Goal: Transaction & Acquisition: Purchase product/service

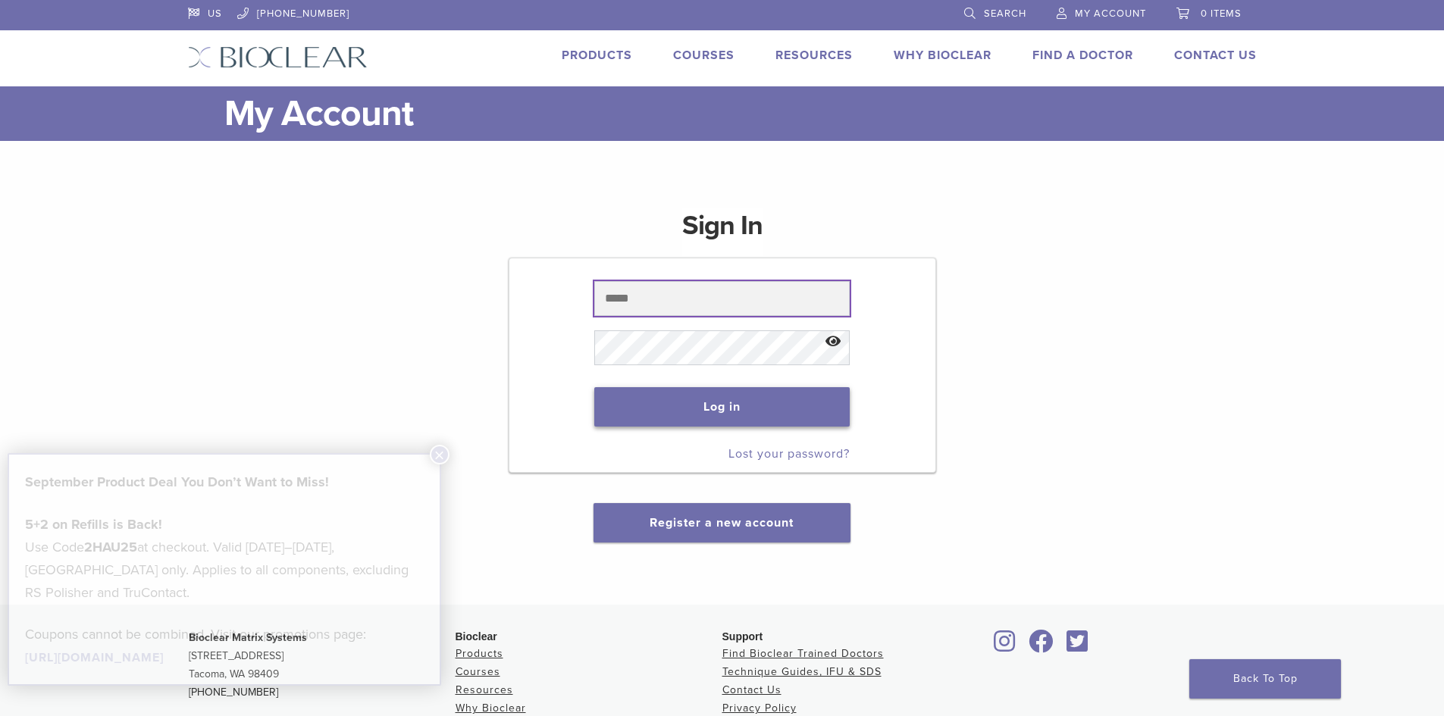
type input "**********"
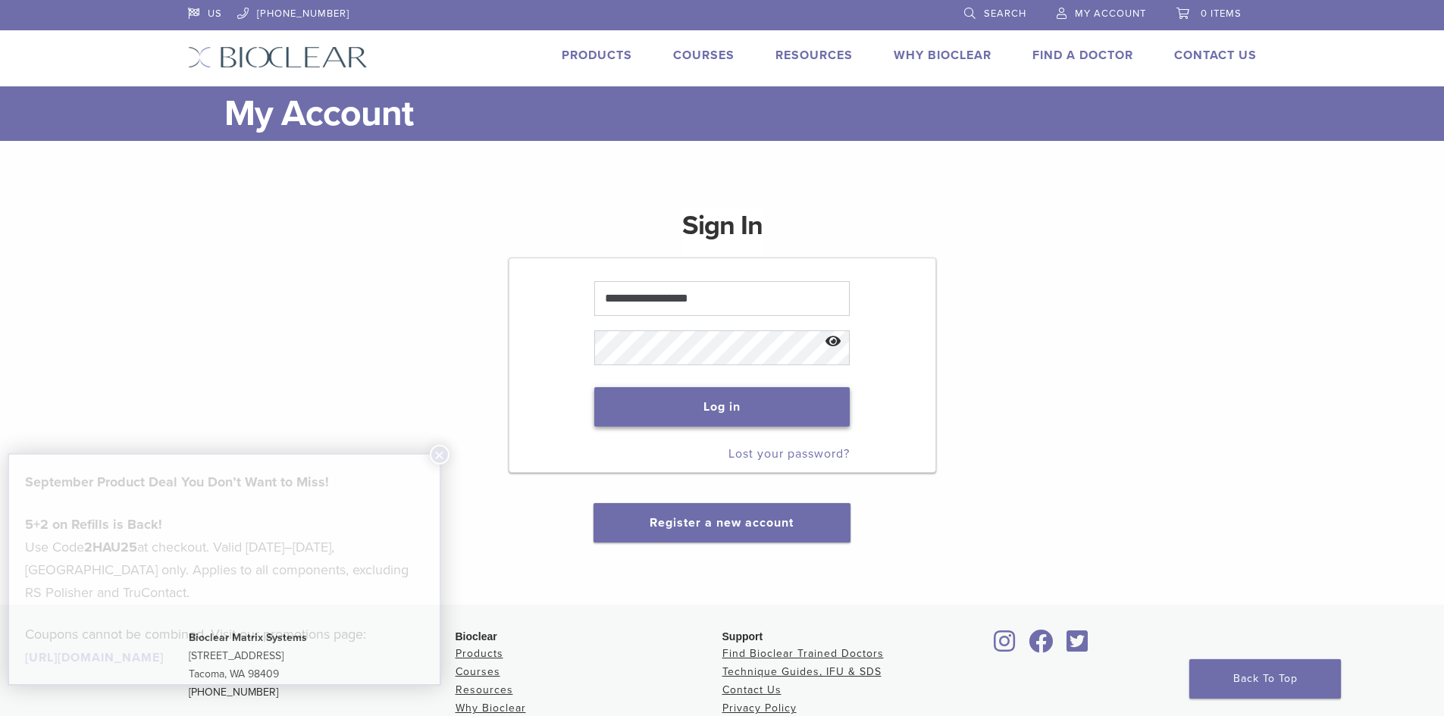
click at [784, 405] on button "Log in" at bounding box center [721, 406] width 255 height 39
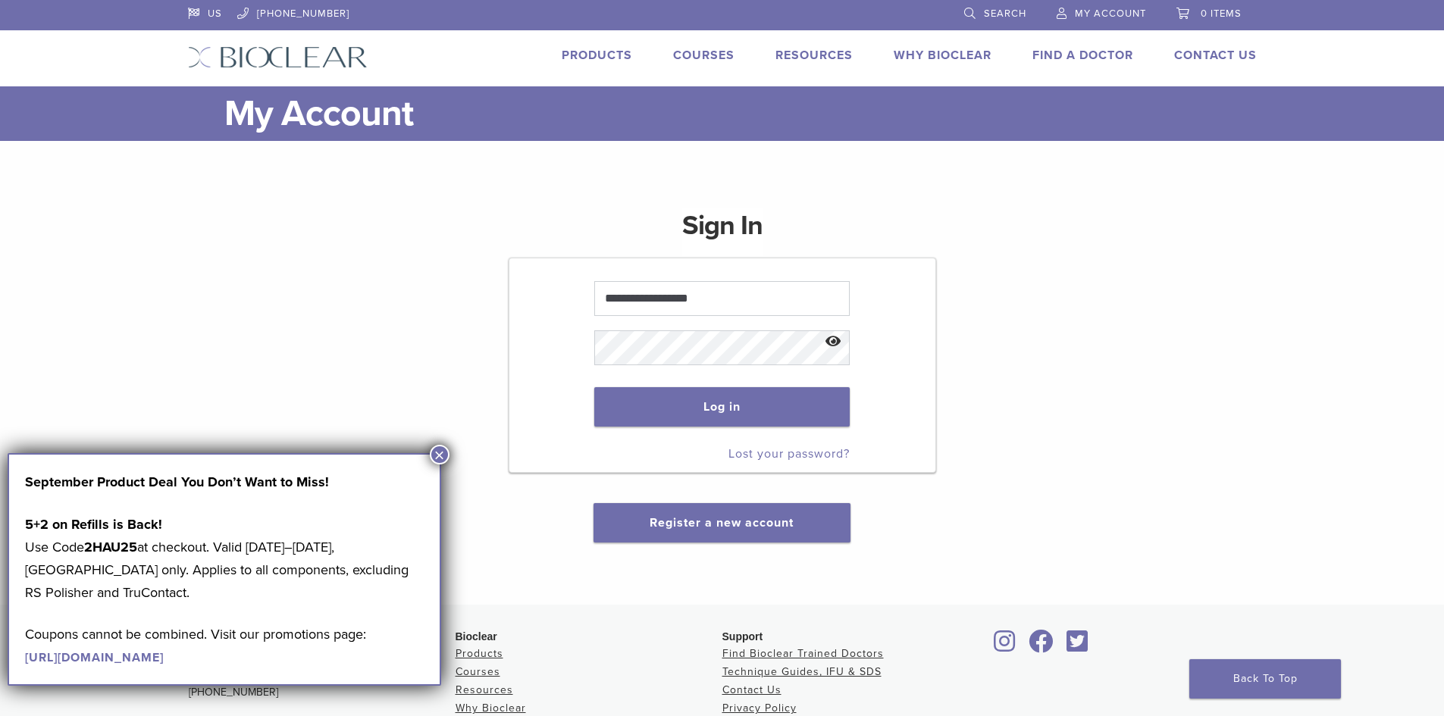
click at [440, 456] on button "×" at bounding box center [440, 455] width 20 height 20
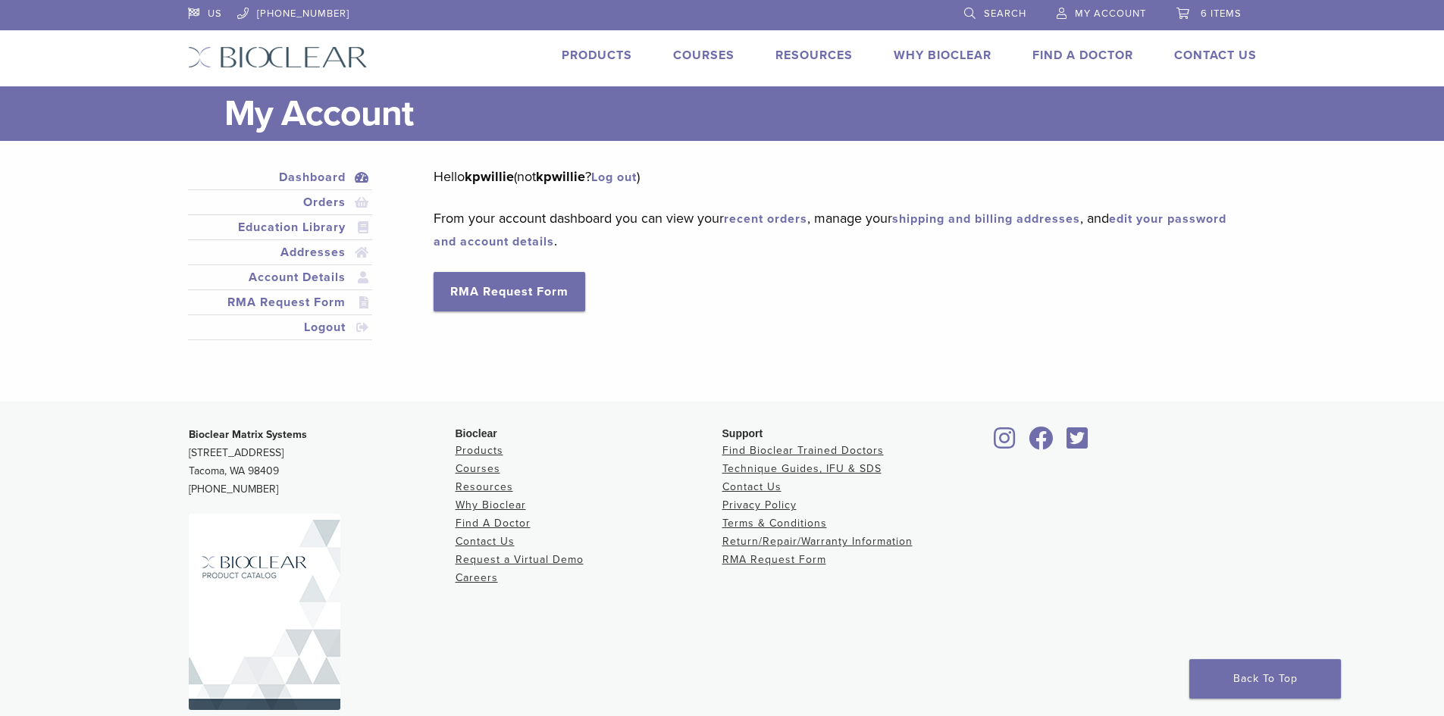
click at [1223, 16] on span "6 items" at bounding box center [1221, 14] width 41 height 12
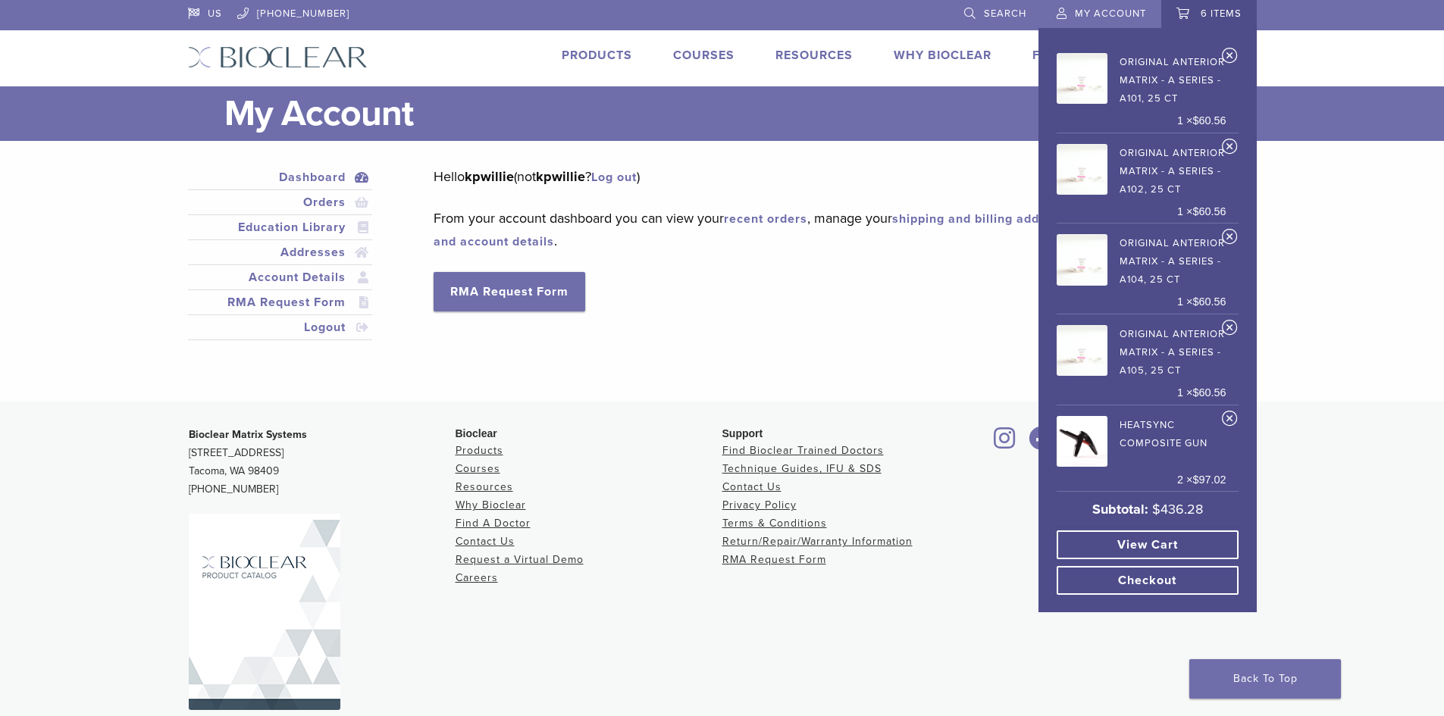
click at [1139, 581] on link "Checkout" at bounding box center [1148, 580] width 182 height 29
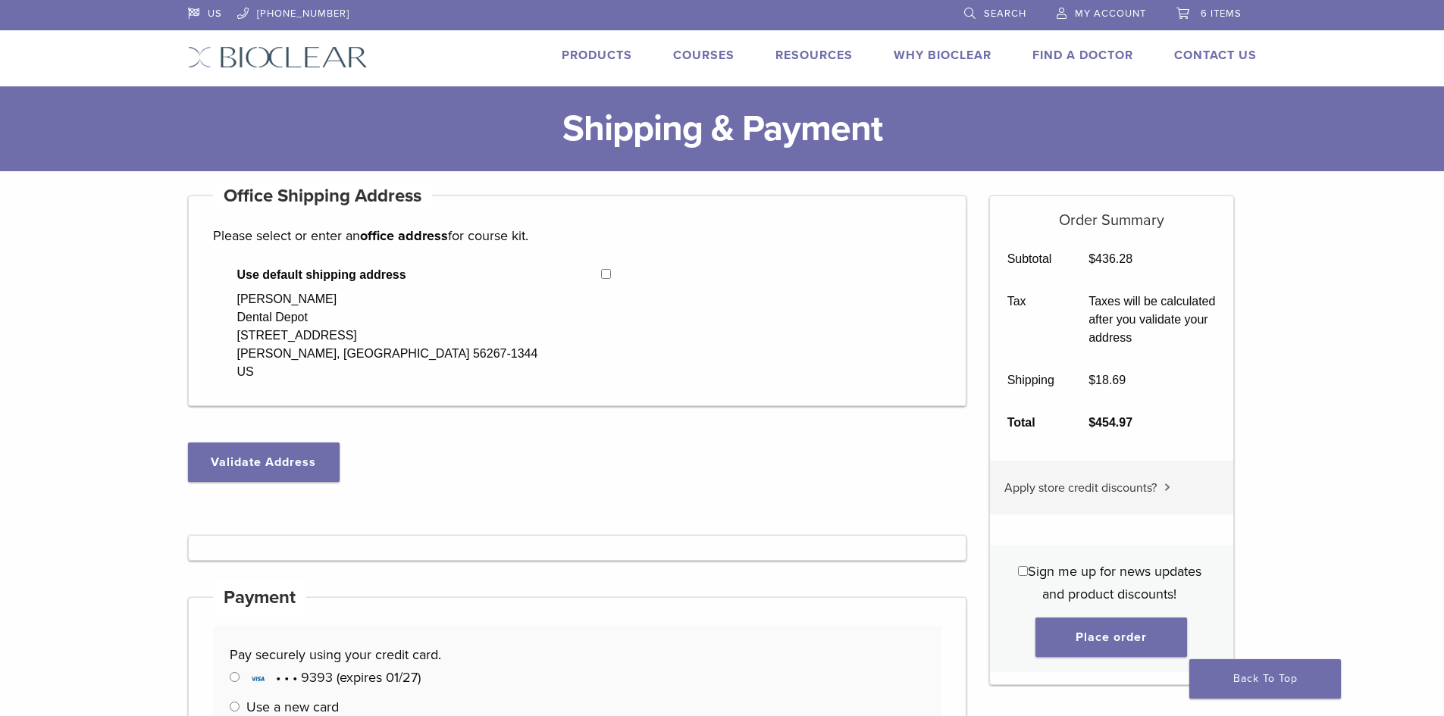
select select "**"
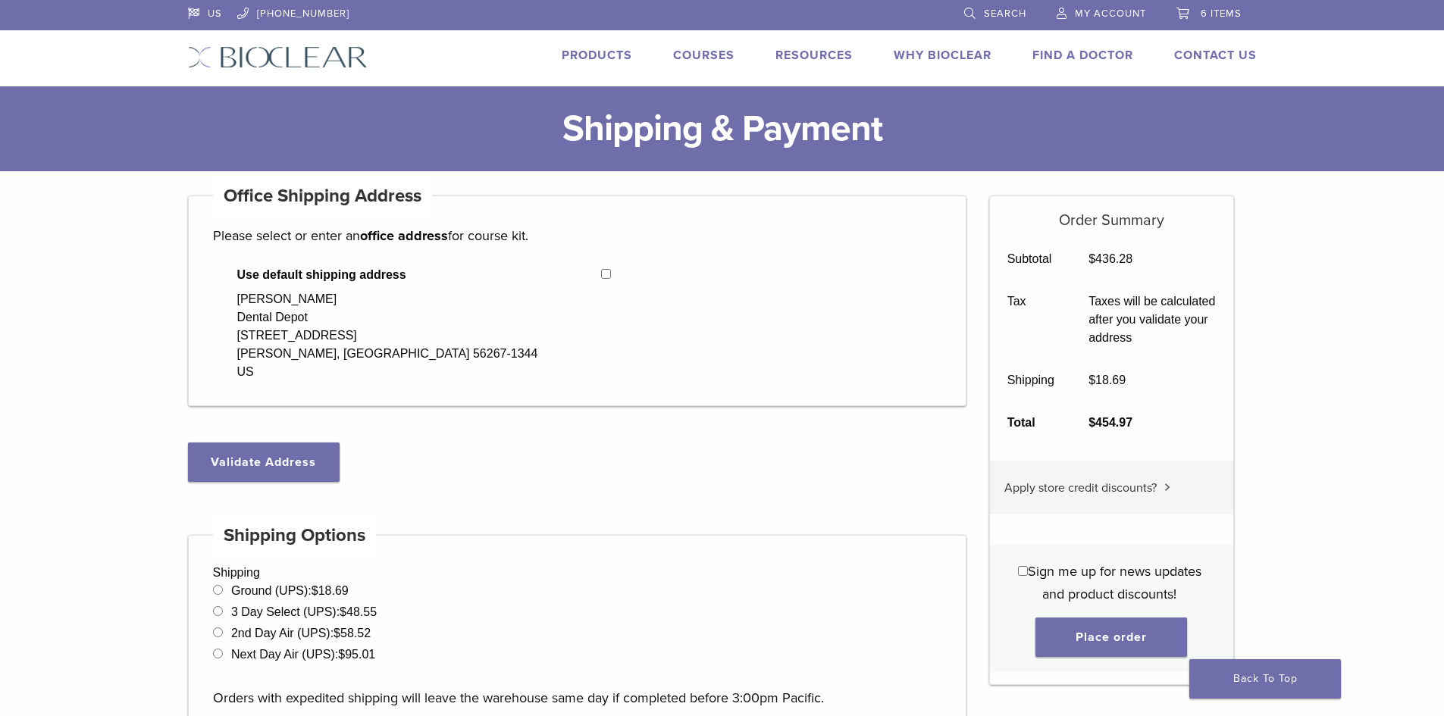
click at [1004, 17] on span "Search" at bounding box center [1005, 14] width 42 height 12
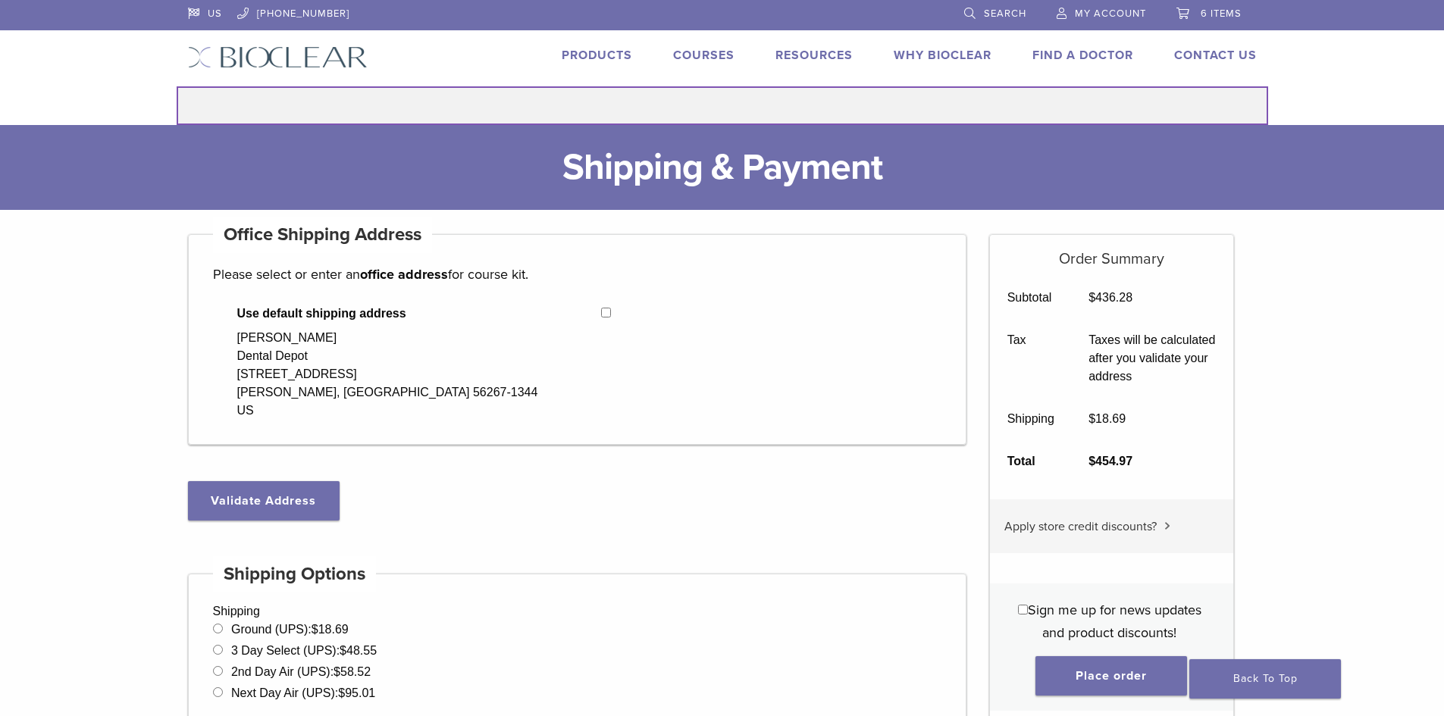
click at [754, 117] on input "Search for:" at bounding box center [723, 105] width 1092 height 39
type input "*********"
click at [176, 86] on button "Search" at bounding box center [176, 86] width 1 height 1
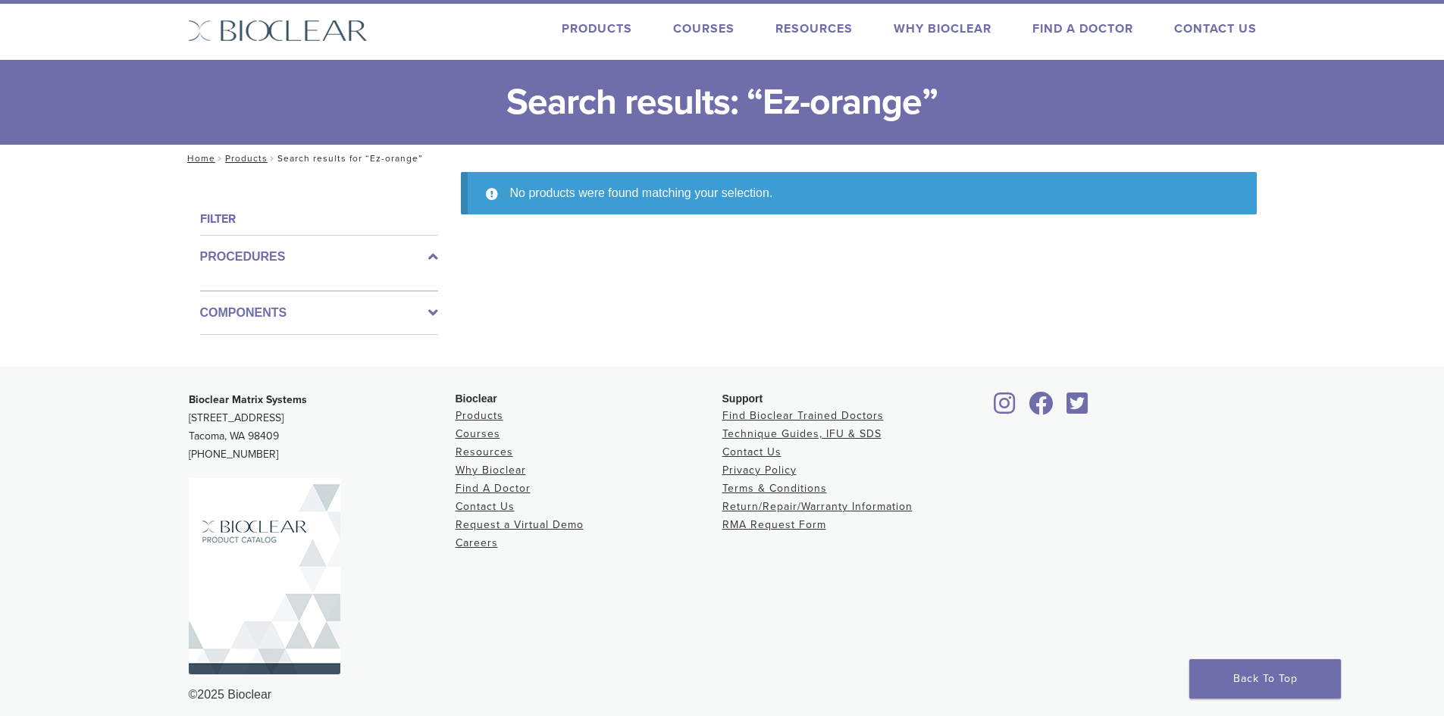
scroll to position [39, 0]
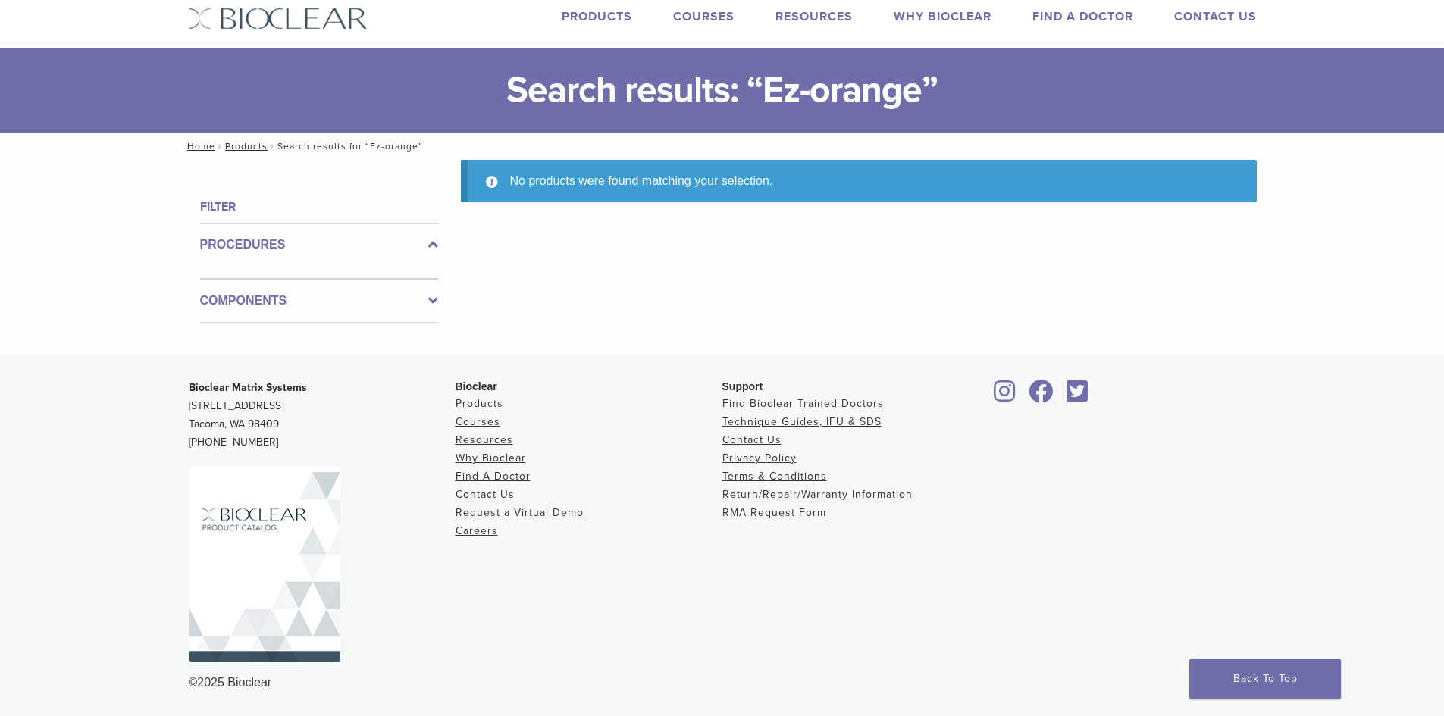
click at [251, 240] on label "Procedures" at bounding box center [319, 245] width 238 height 18
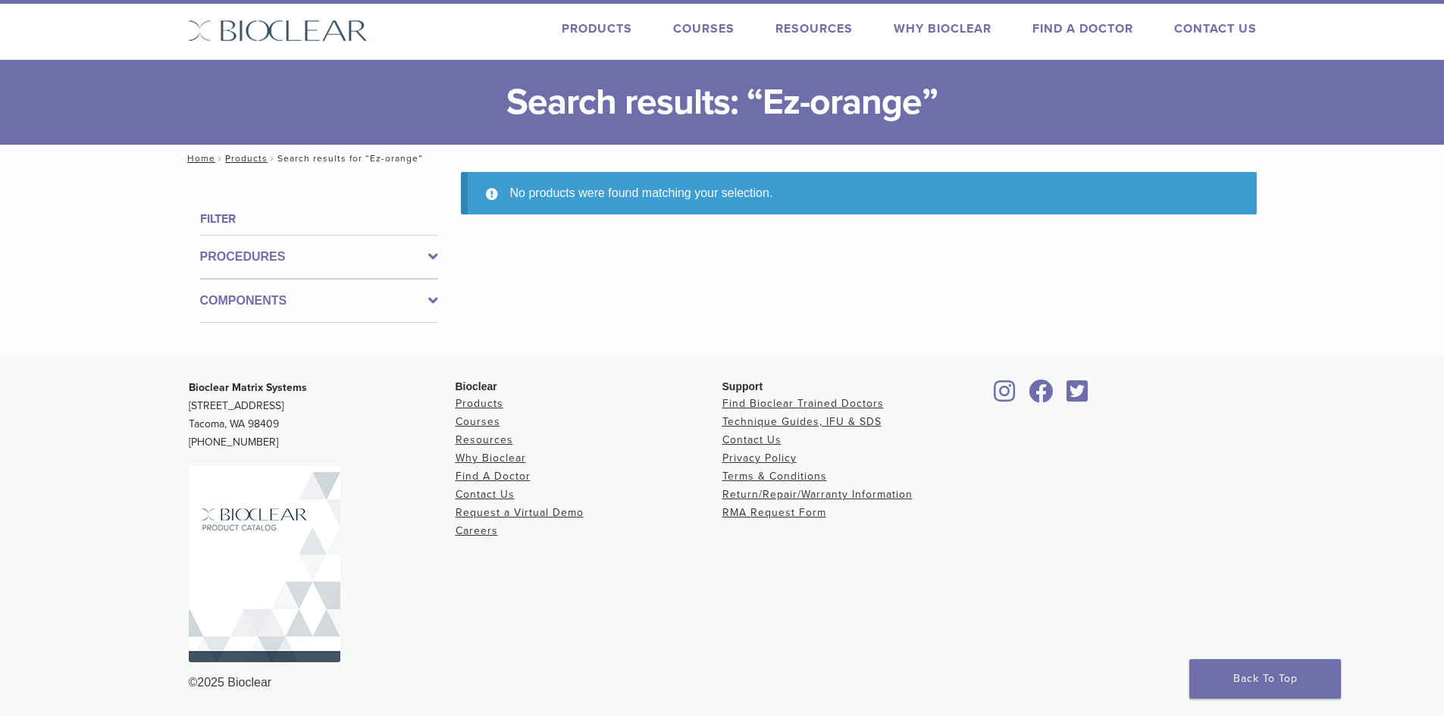
scroll to position [27, 0]
click at [437, 248] on icon at bounding box center [433, 257] width 10 height 18
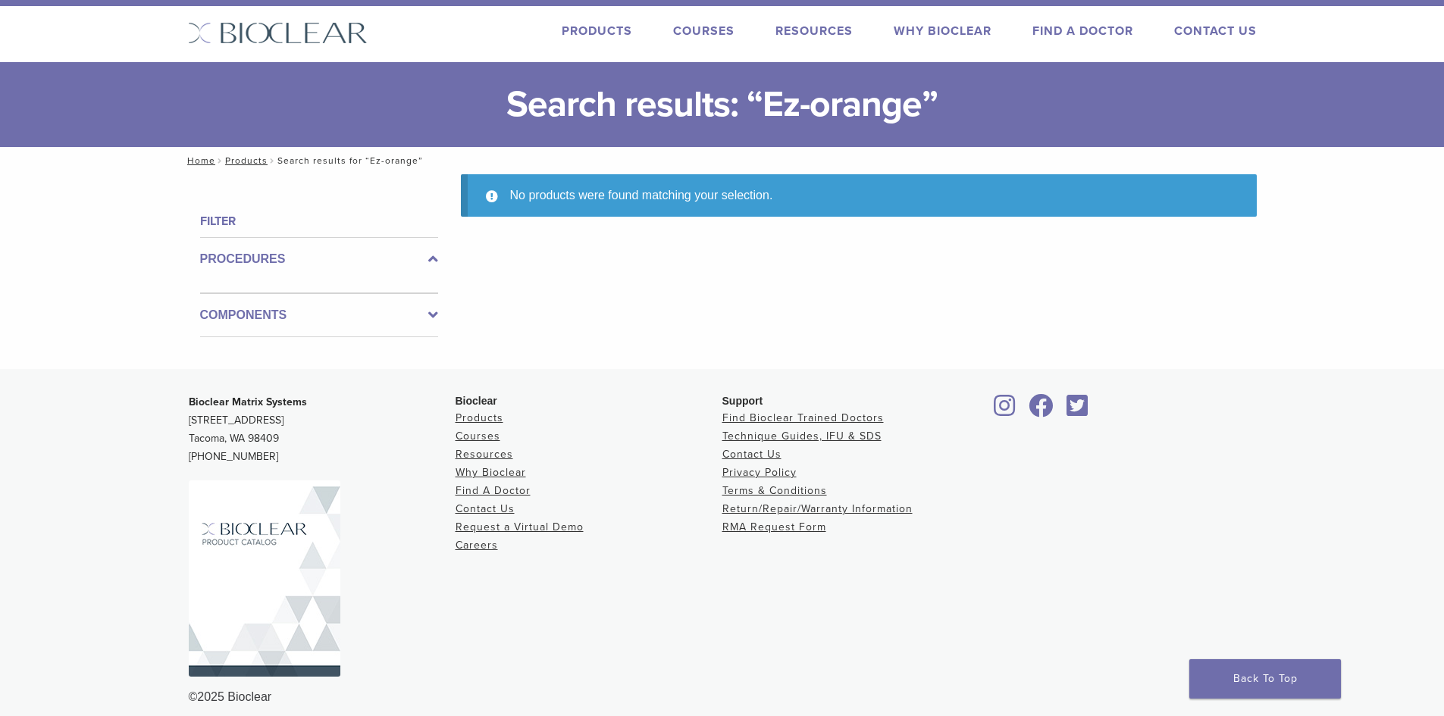
scroll to position [0, 0]
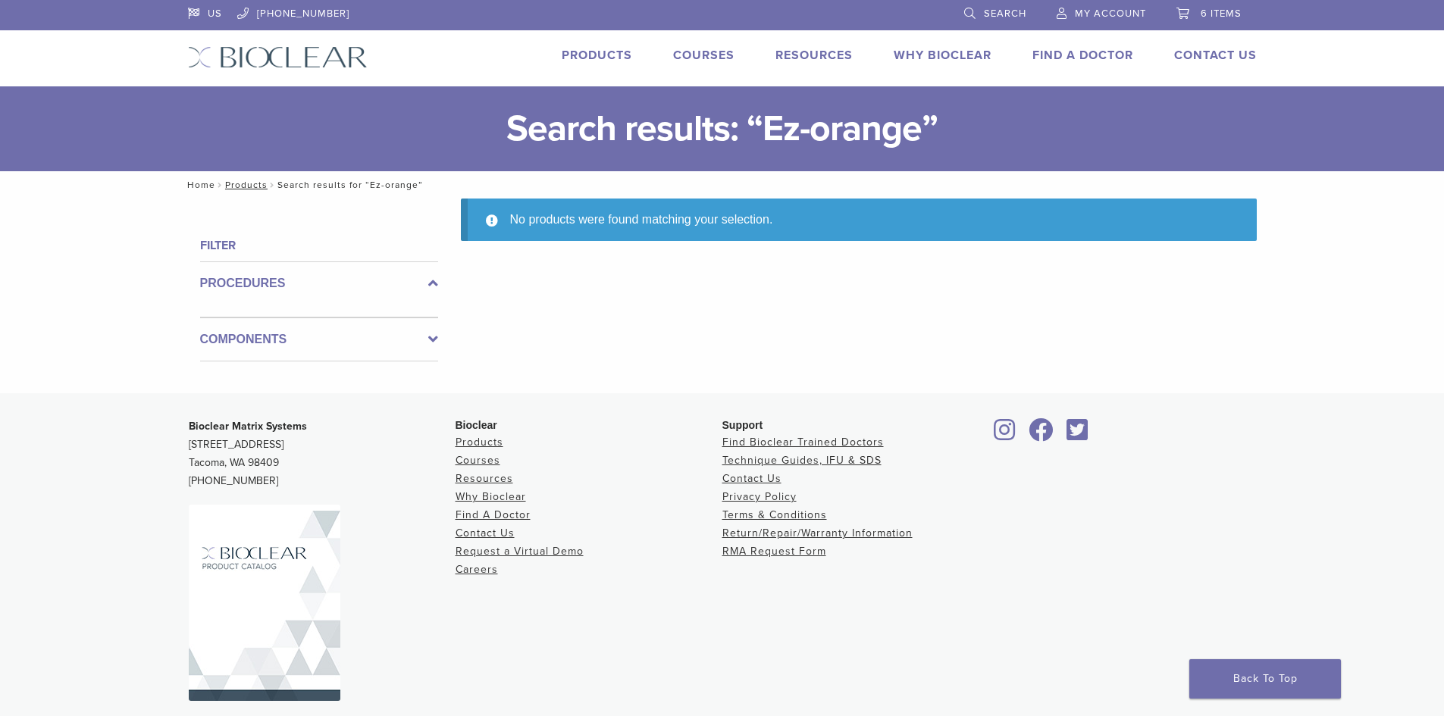
click at [200, 189] on link "Home" at bounding box center [199, 185] width 33 height 11
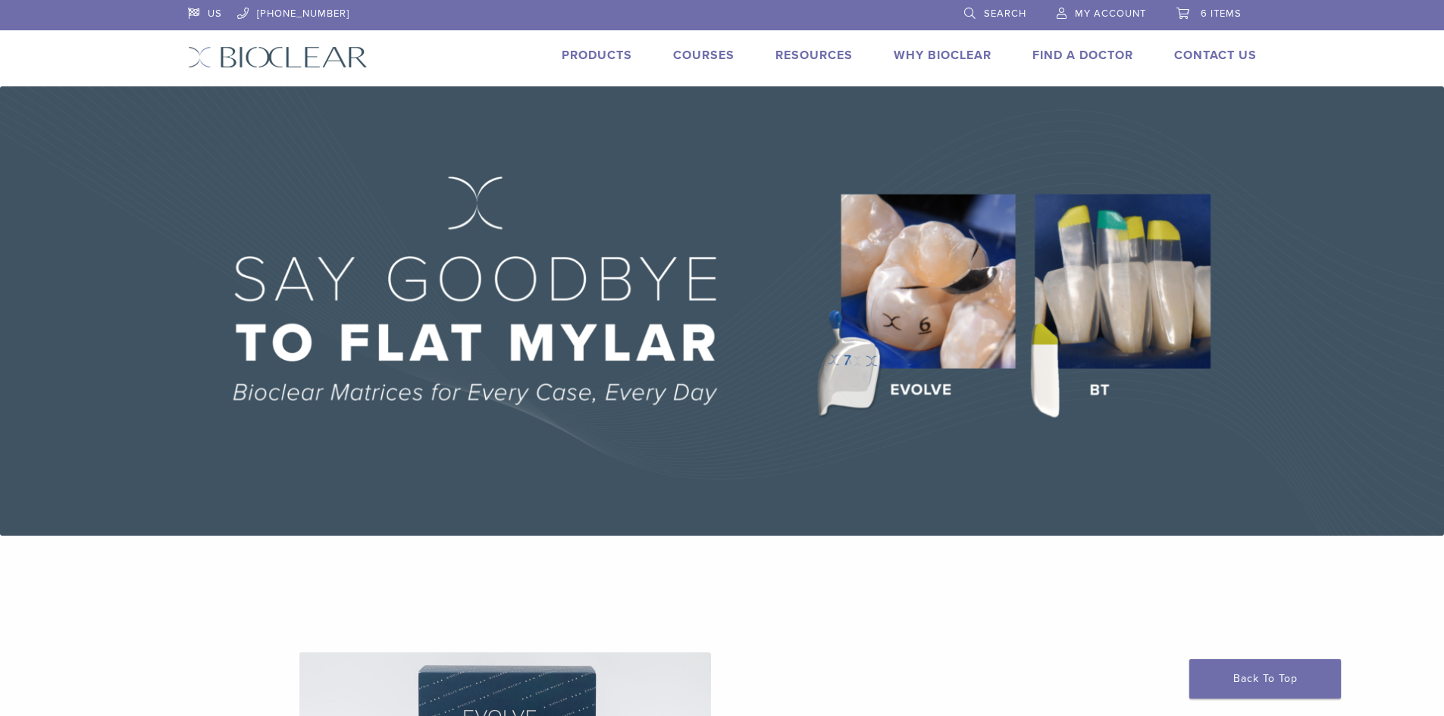
click at [594, 52] on link "Products" at bounding box center [597, 55] width 71 height 15
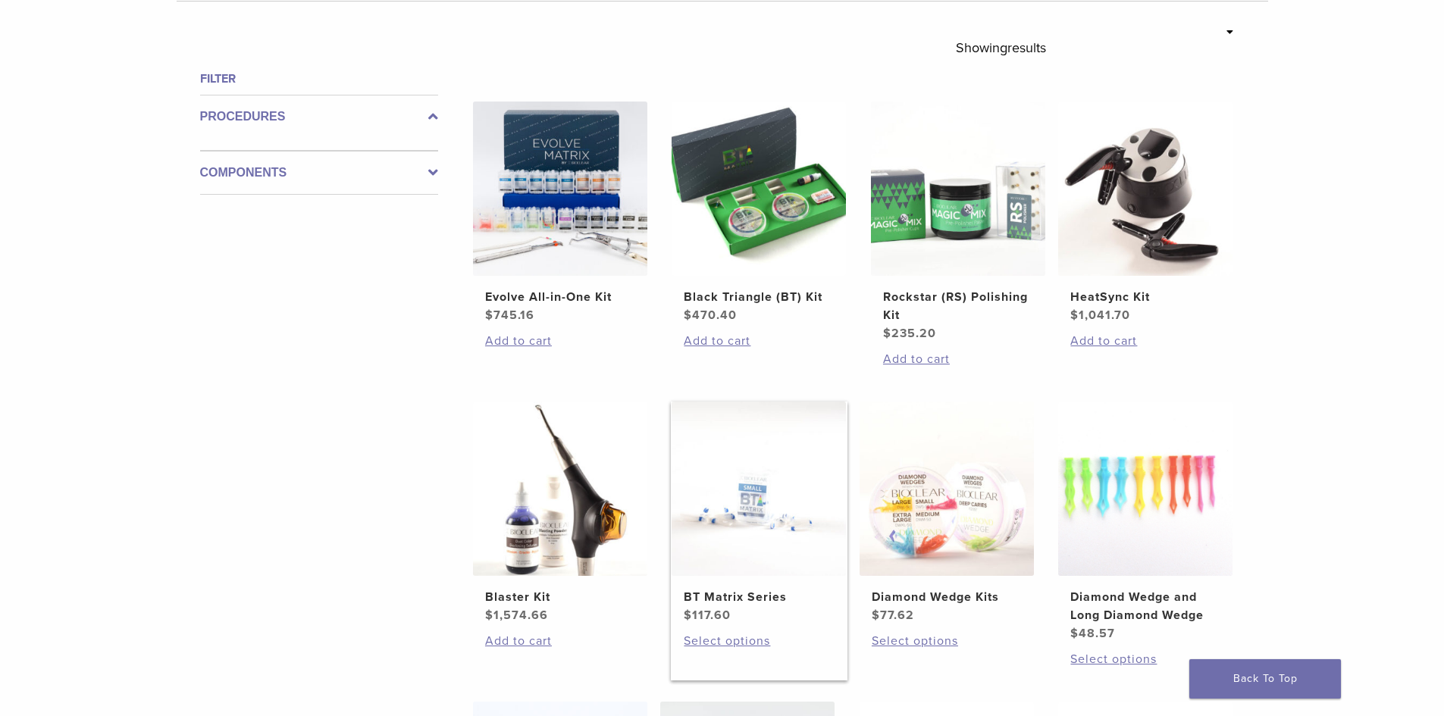
scroll to position [379, 0]
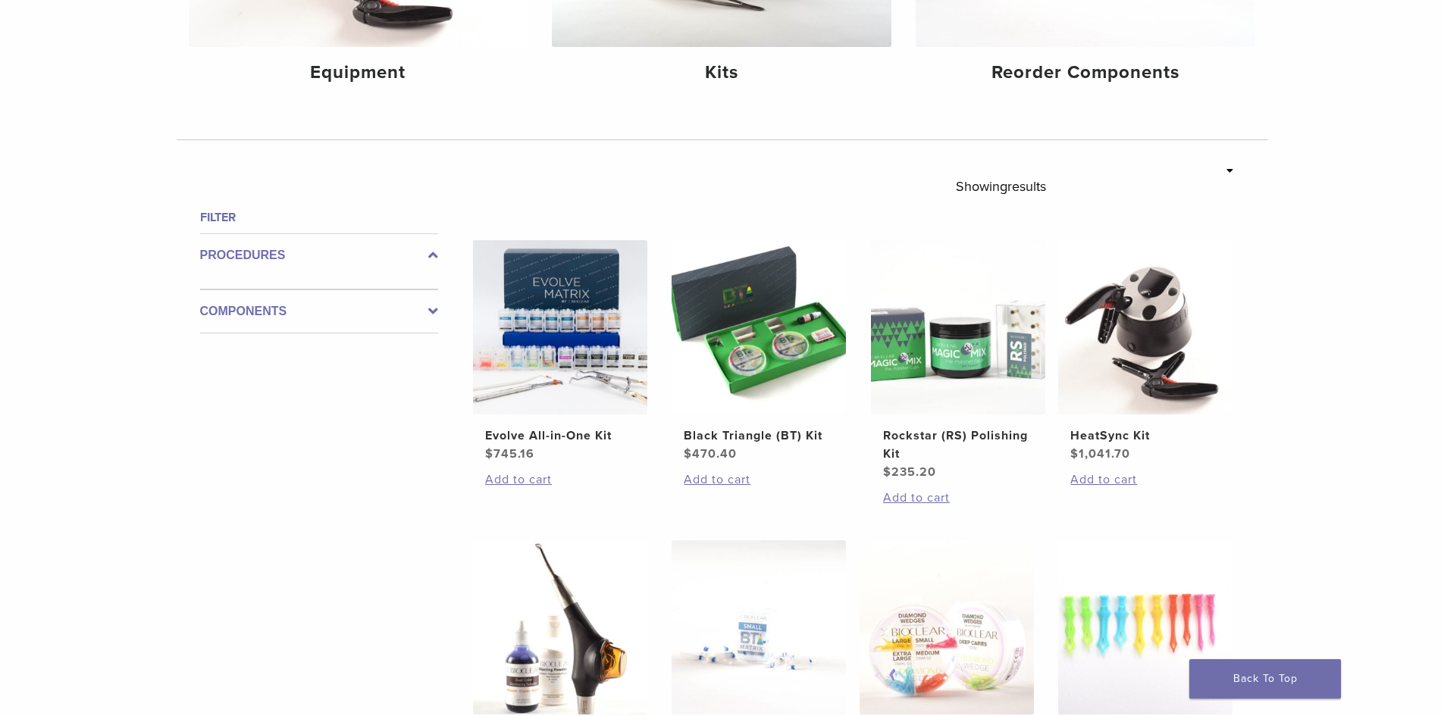
click at [269, 255] on label "Procedures" at bounding box center [319, 255] width 238 height 18
click at [273, 255] on label "Procedures" at bounding box center [319, 255] width 238 height 18
drag, startPoint x: 282, startPoint y: 287, endPoint x: 285, endPoint y: 294, distance: 8.2
click at [285, 288] on div "Procedures" at bounding box center [319, 261] width 238 height 56
click at [290, 312] on label "Components" at bounding box center [319, 311] width 238 height 18
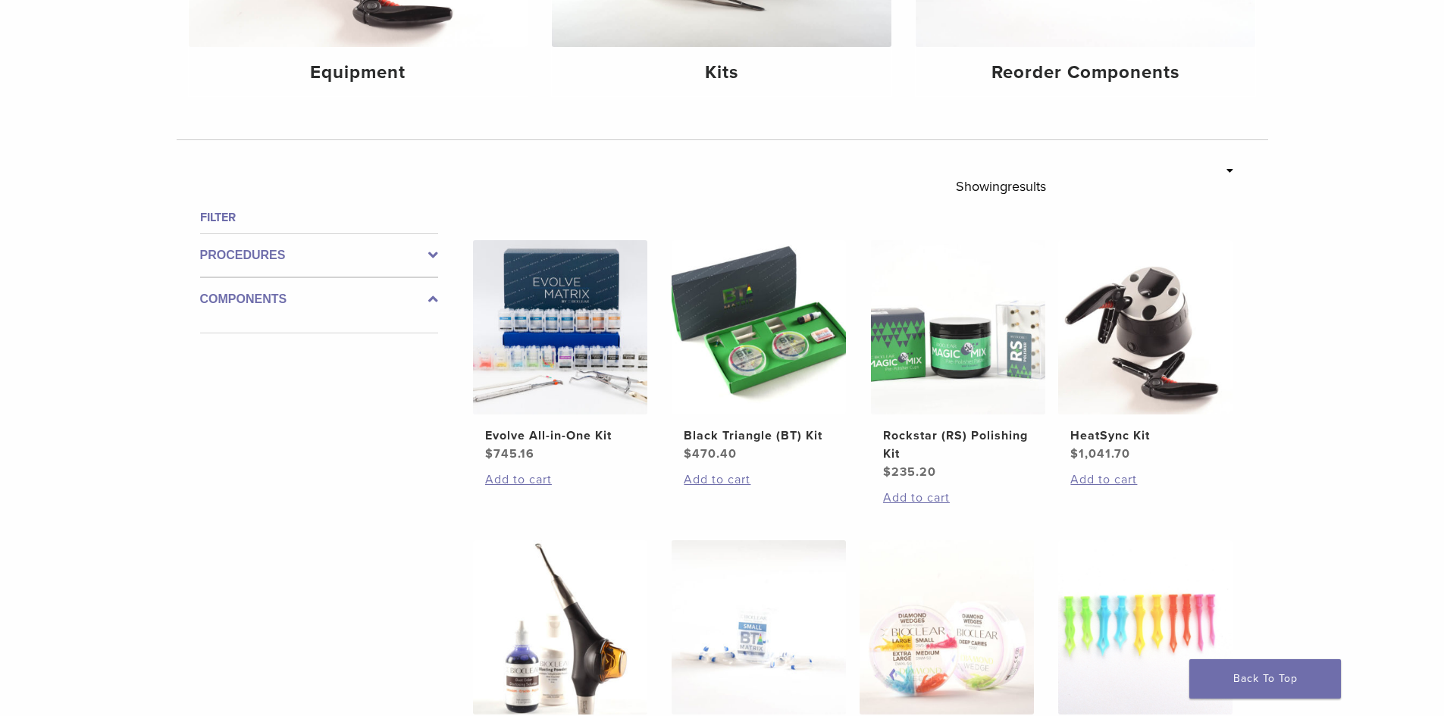
click at [431, 303] on icon at bounding box center [433, 299] width 10 height 18
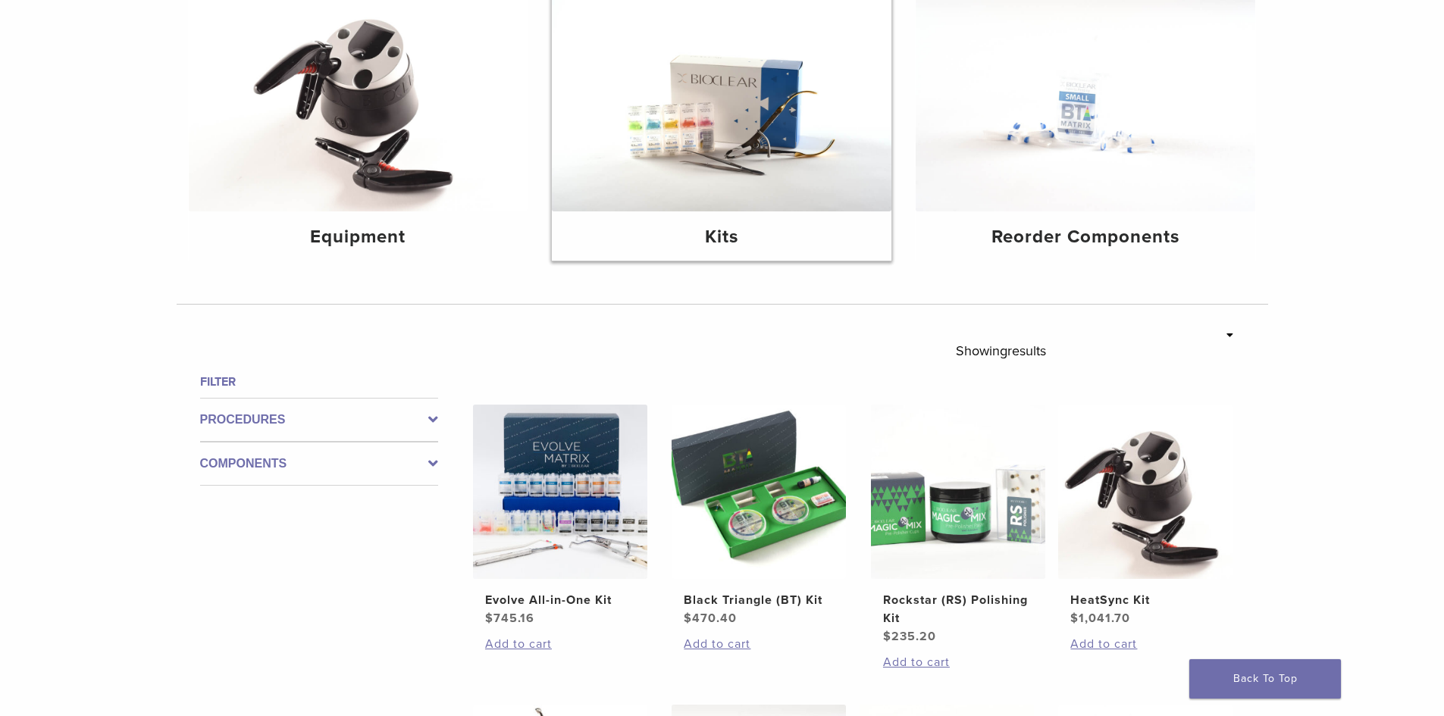
scroll to position [76, 0]
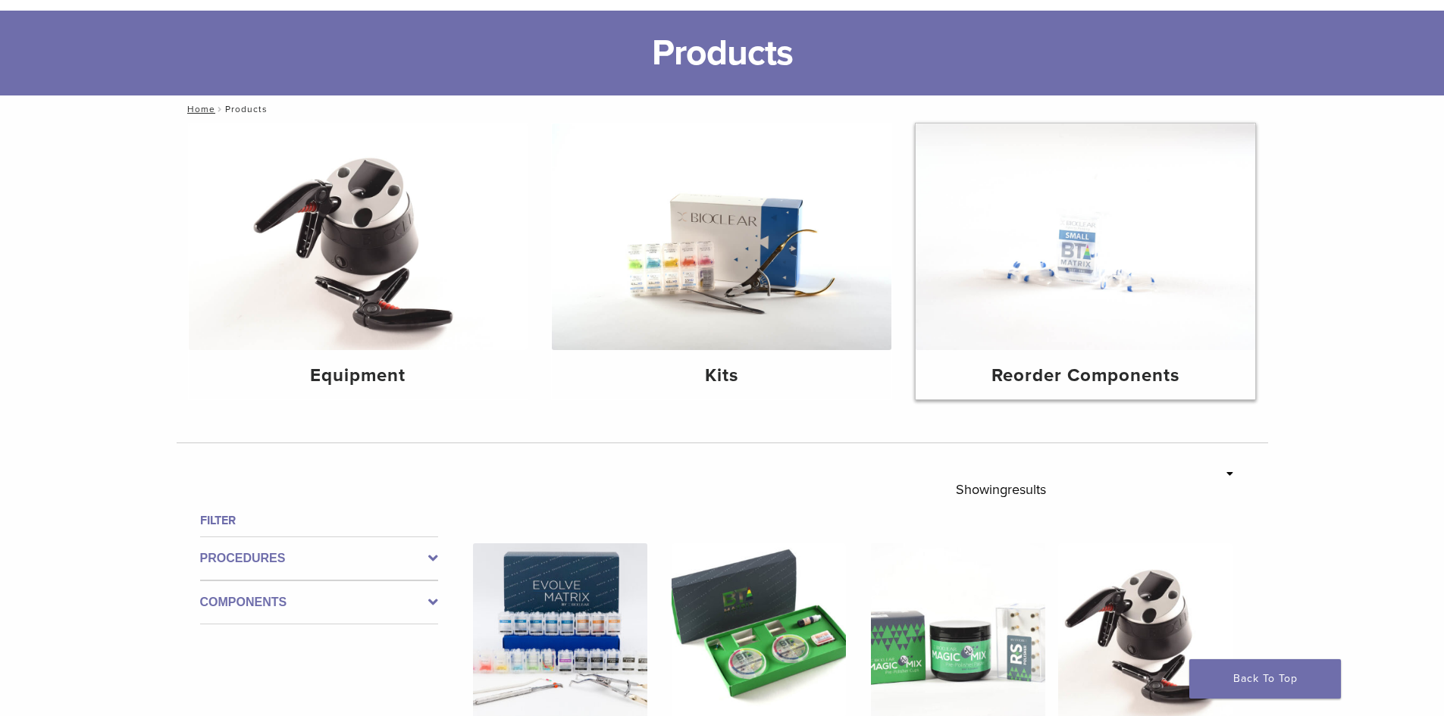
click at [1091, 255] on img at bounding box center [1086, 237] width 340 height 227
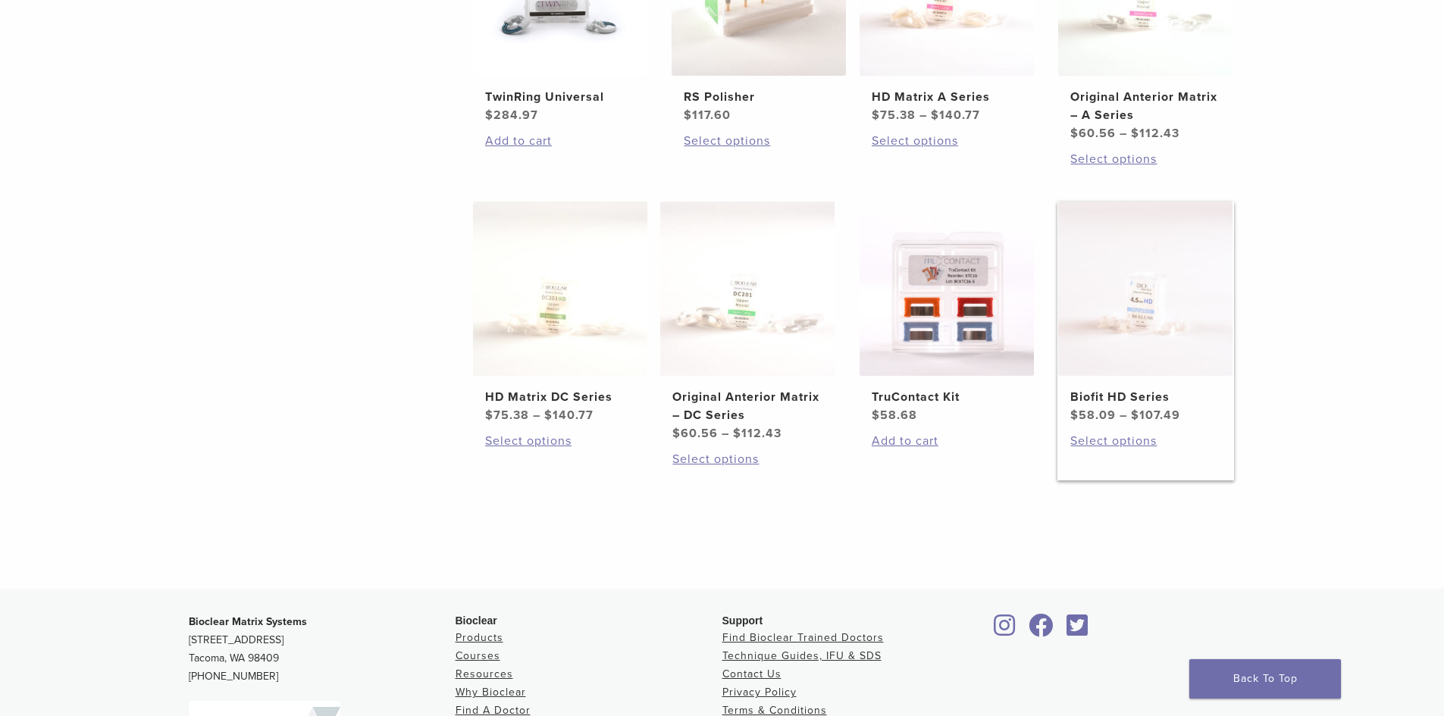
scroll to position [910, 0]
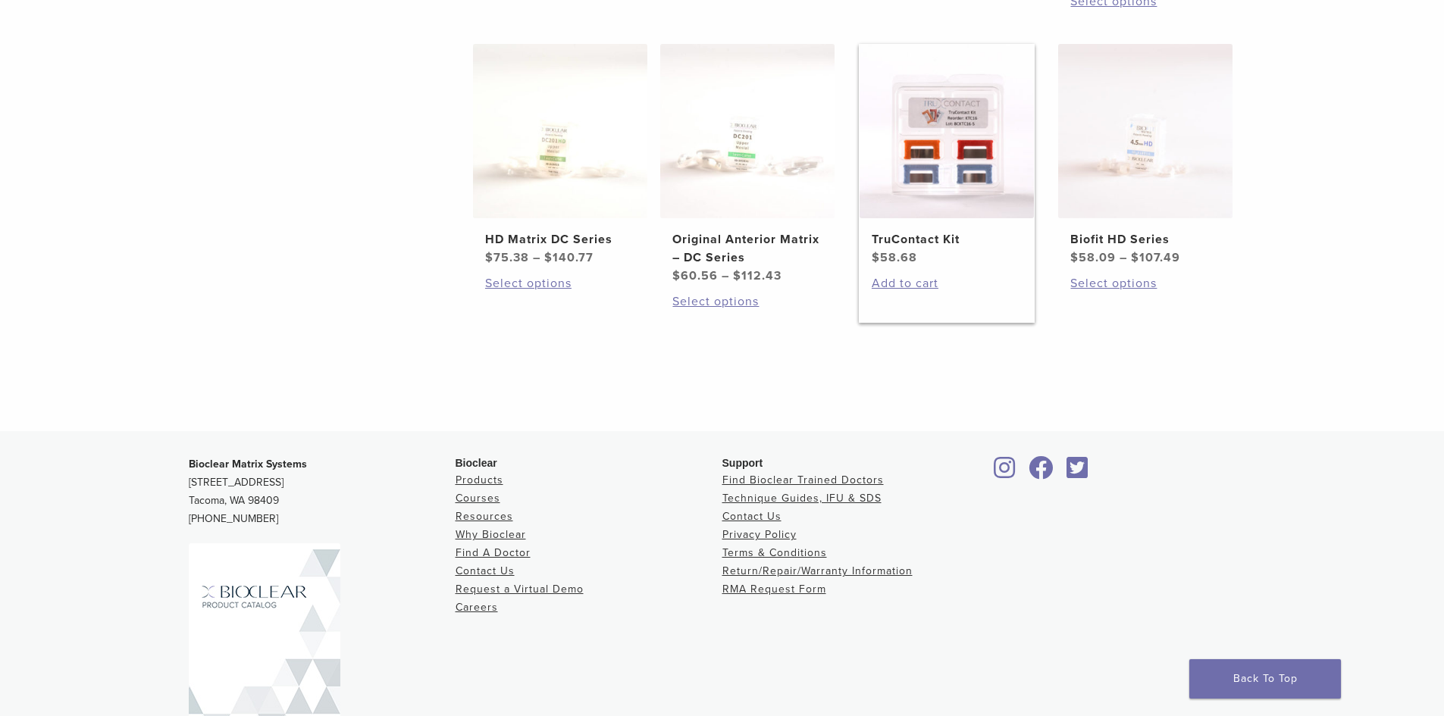
click at [946, 207] on img at bounding box center [947, 131] width 174 height 174
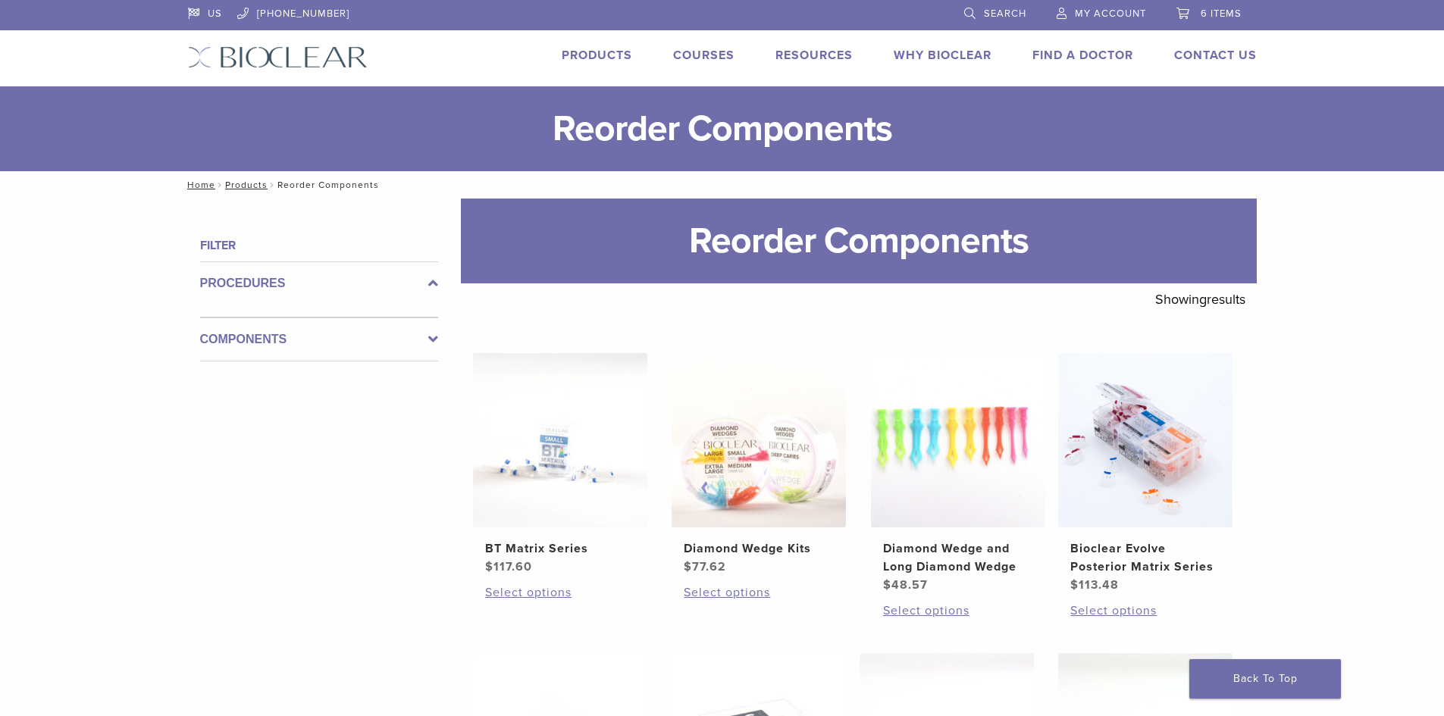
click at [1020, 14] on span "Search" at bounding box center [1005, 14] width 42 height 12
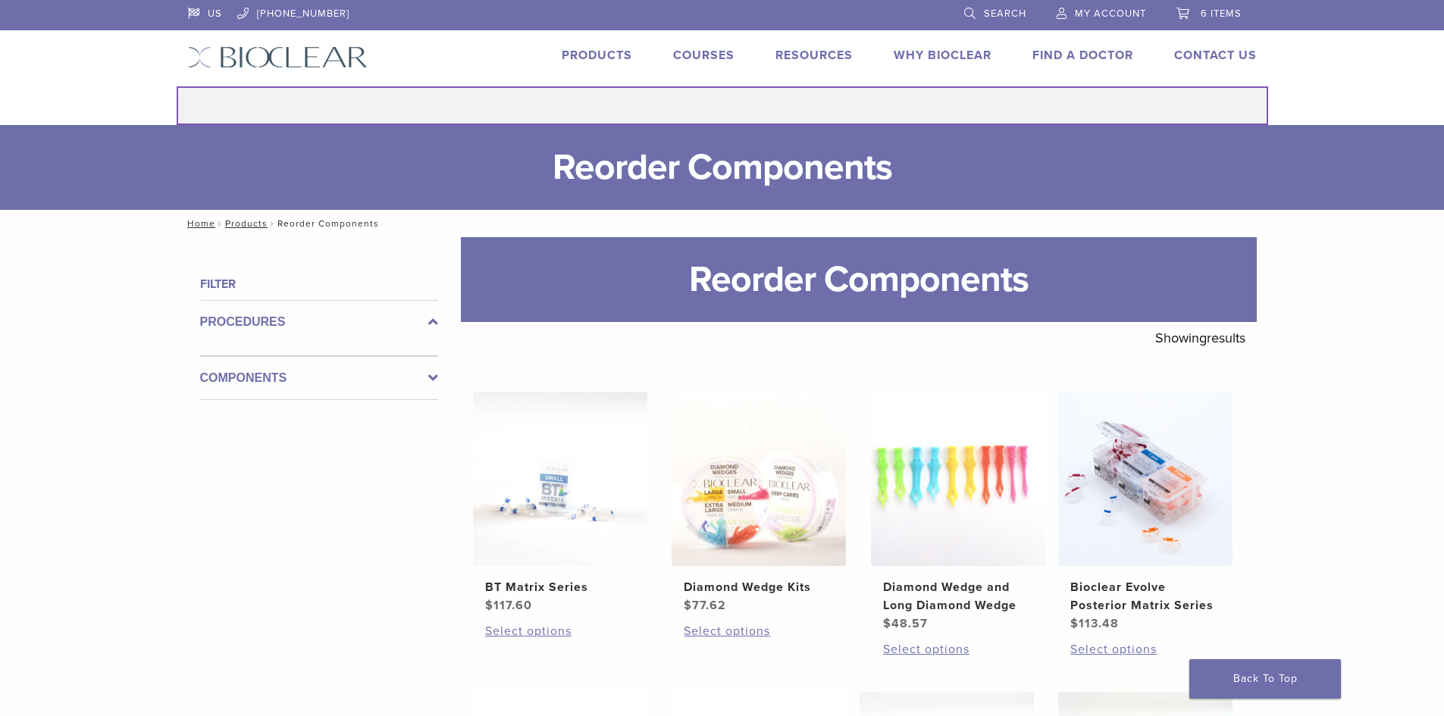
click at [795, 117] on input "Search for:" at bounding box center [723, 105] width 1092 height 39
type input "*********"
click at [176, 86] on button "Search" at bounding box center [176, 86] width 1 height 1
click at [838, 111] on input "*********" at bounding box center [723, 105] width 1092 height 39
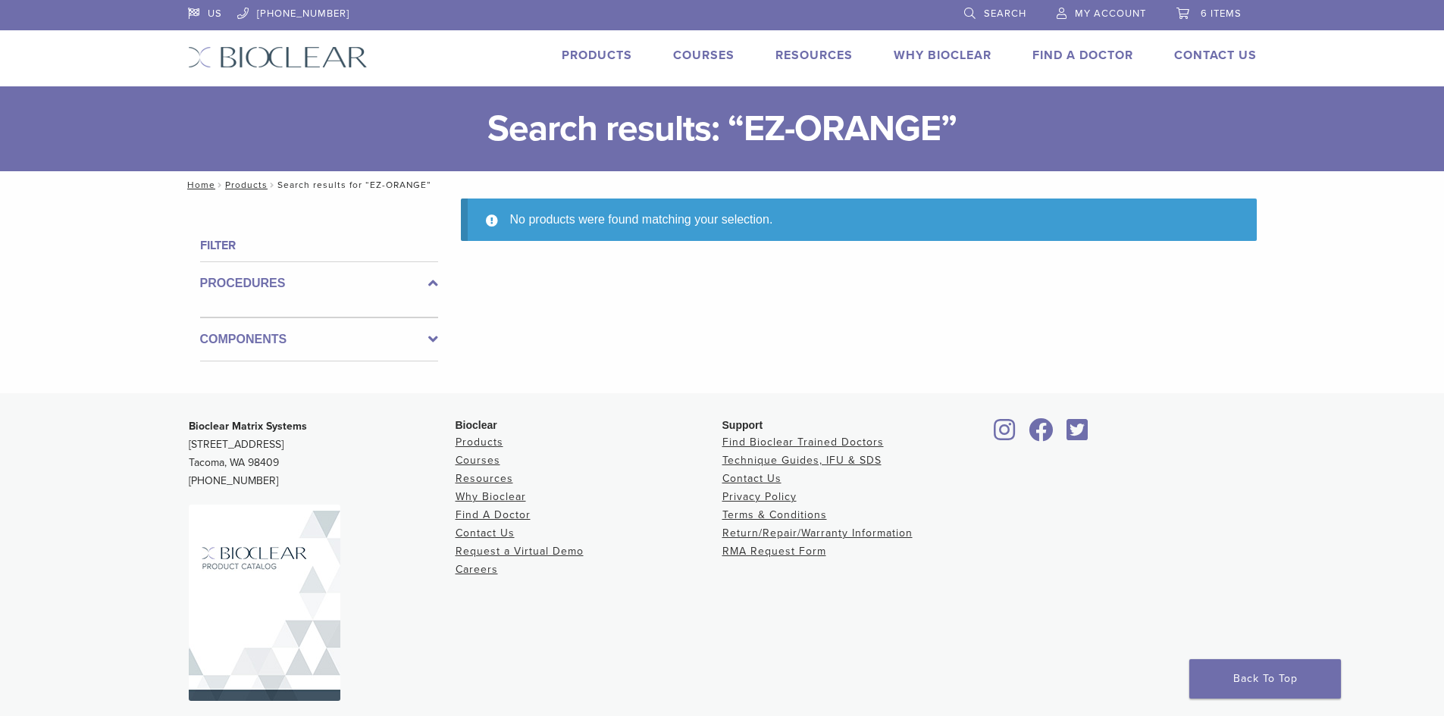
click at [573, 55] on link "Products" at bounding box center [597, 55] width 71 height 15
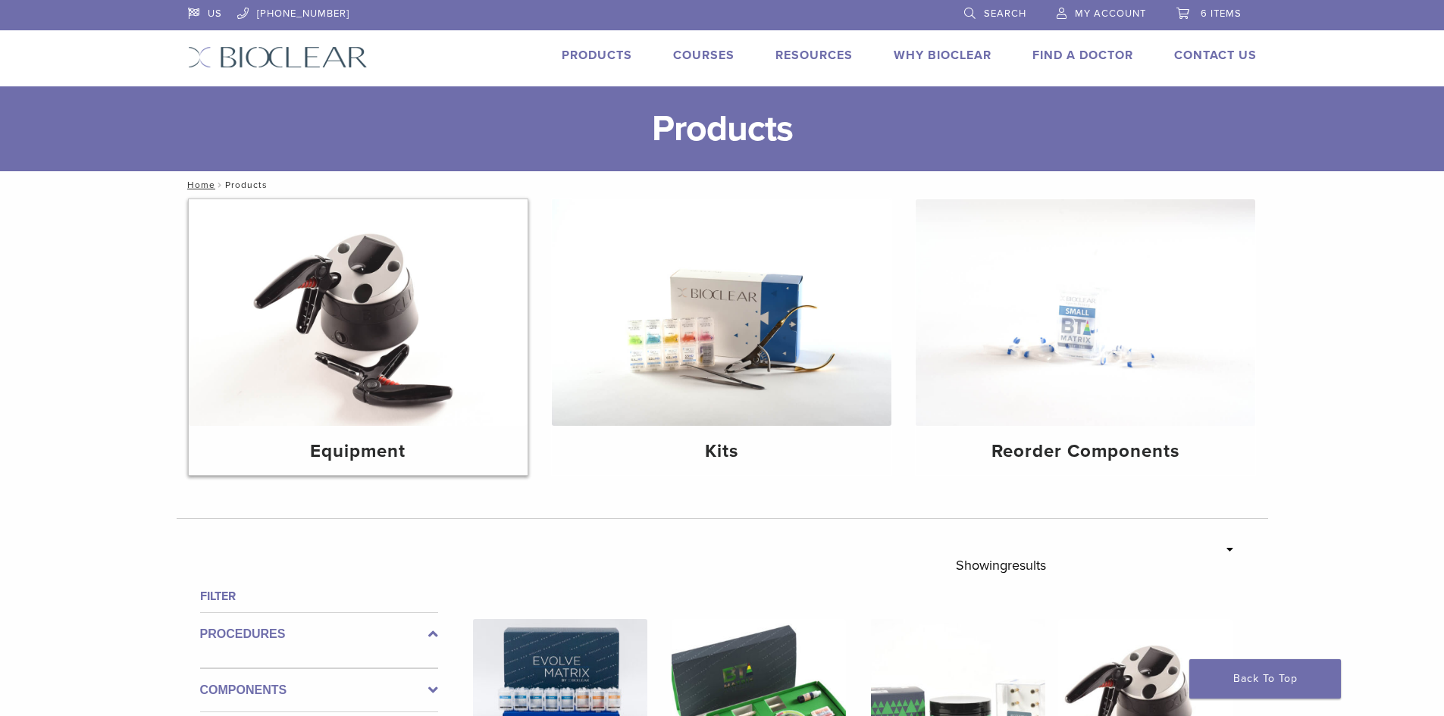
click at [416, 325] on img at bounding box center [359, 312] width 340 height 227
click at [337, 368] on img at bounding box center [359, 312] width 340 height 227
click at [380, 453] on h4 "Equipment" at bounding box center [358, 451] width 315 height 27
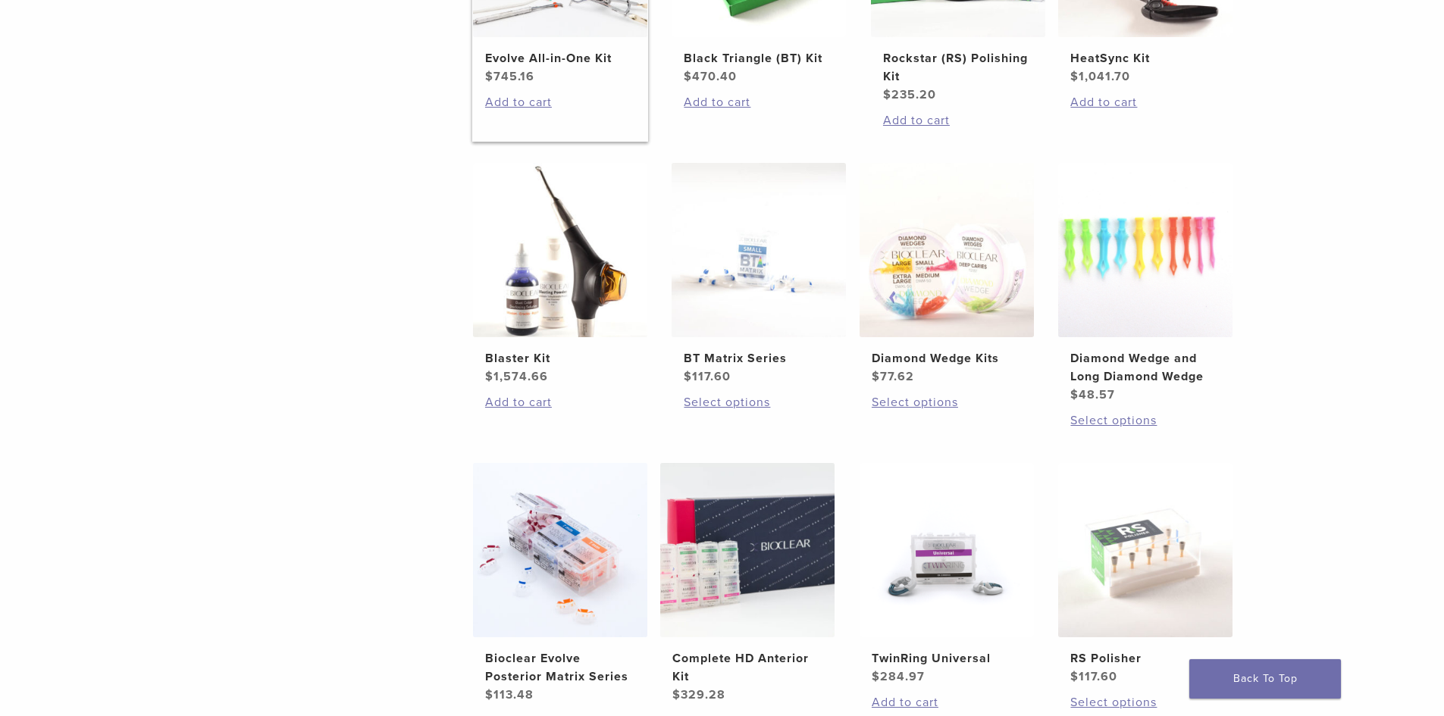
scroll to position [758, 0]
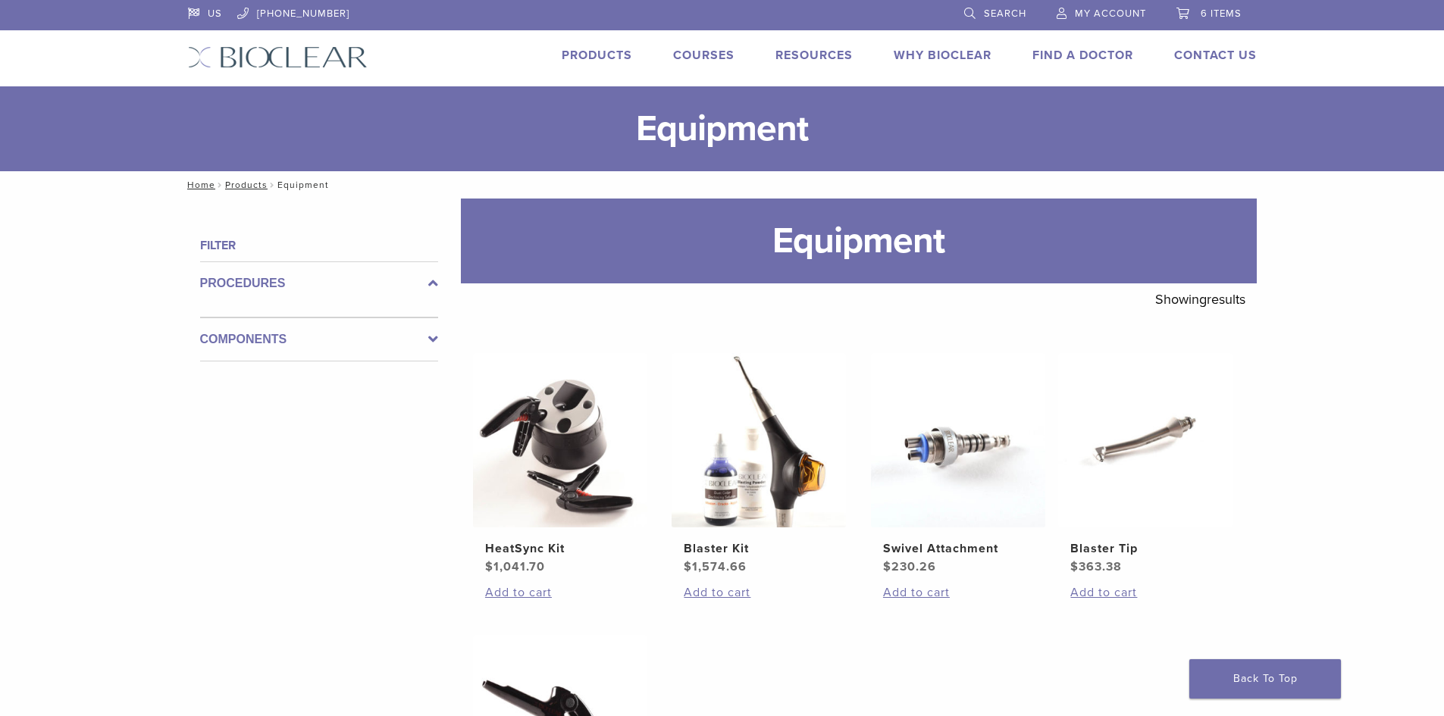
click at [255, 284] on label "Procedures" at bounding box center [319, 283] width 238 height 18
click at [241, 186] on link "Products" at bounding box center [246, 185] width 42 height 11
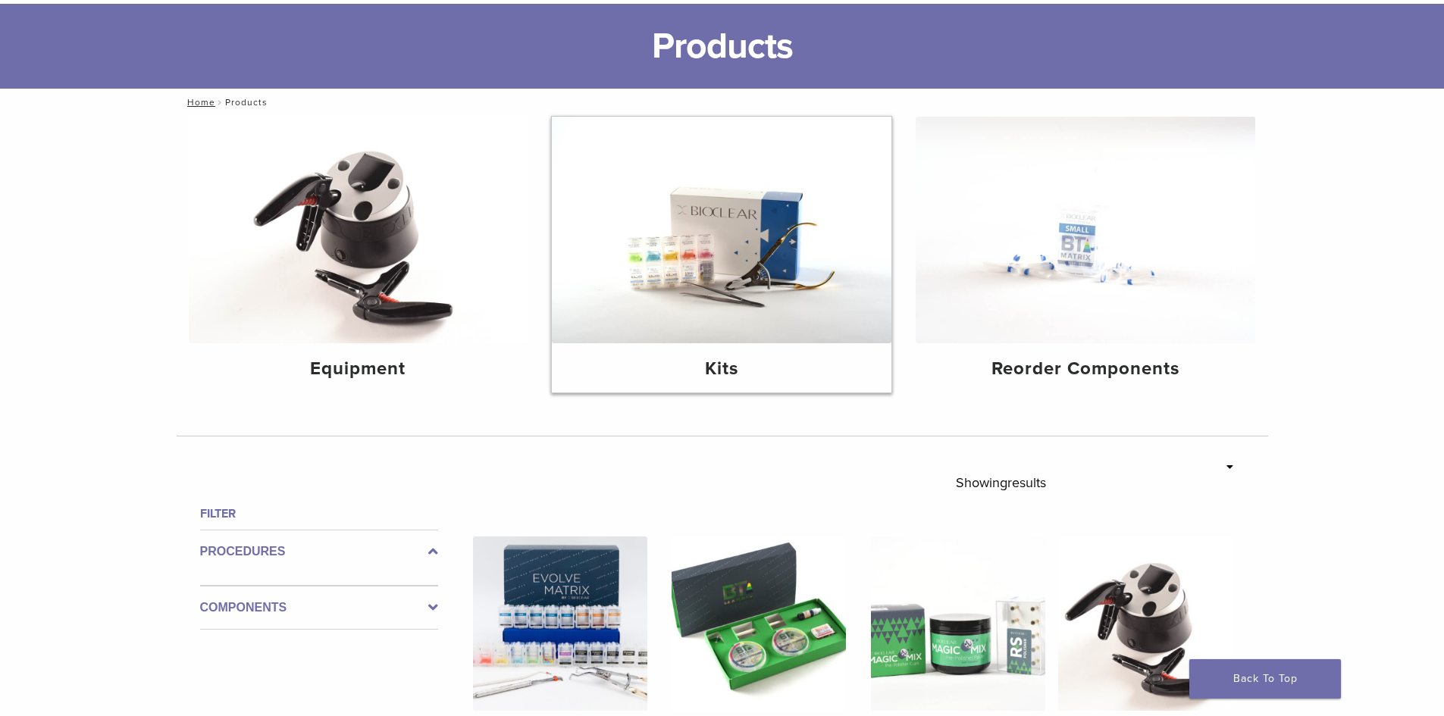
scroll to position [76, 0]
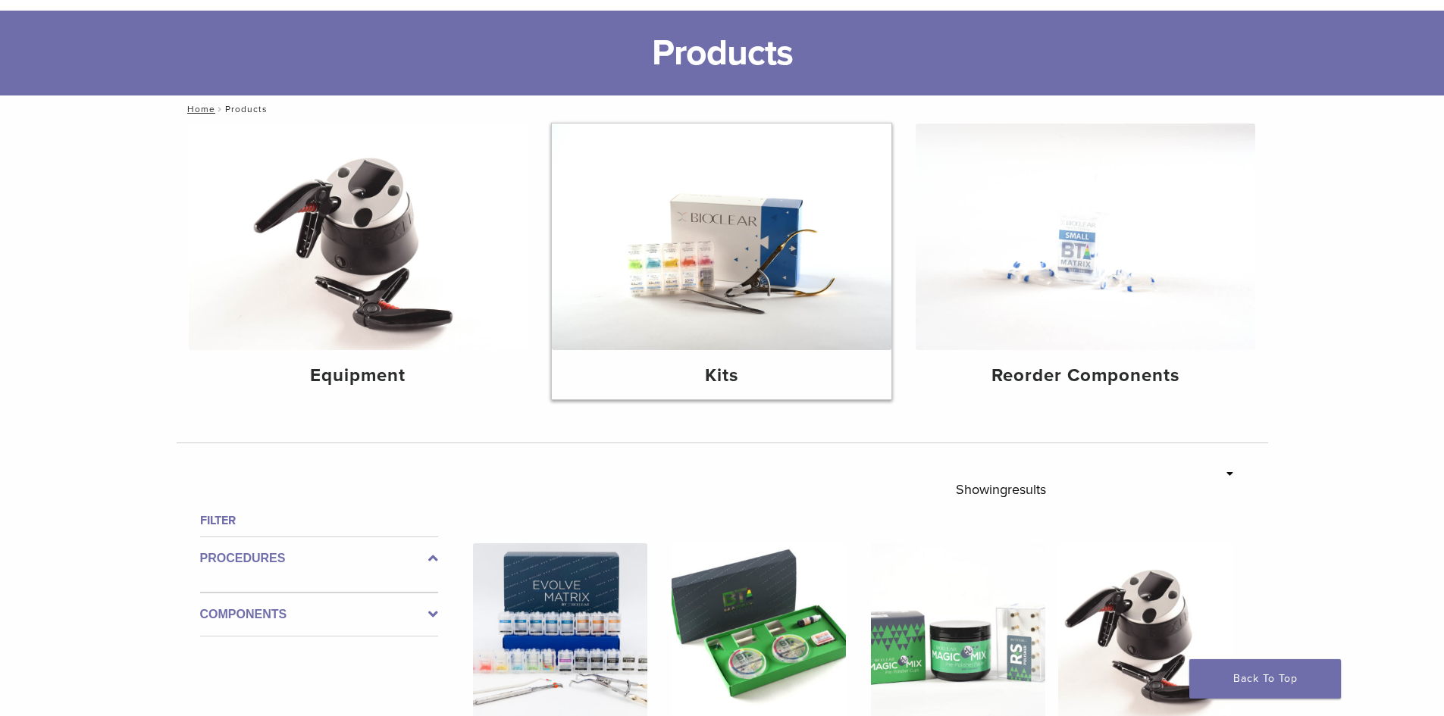
click at [694, 381] on h4 "Kits" at bounding box center [721, 375] width 315 height 27
click at [699, 345] on img at bounding box center [722, 237] width 340 height 227
click at [699, 270] on img at bounding box center [722, 237] width 340 height 227
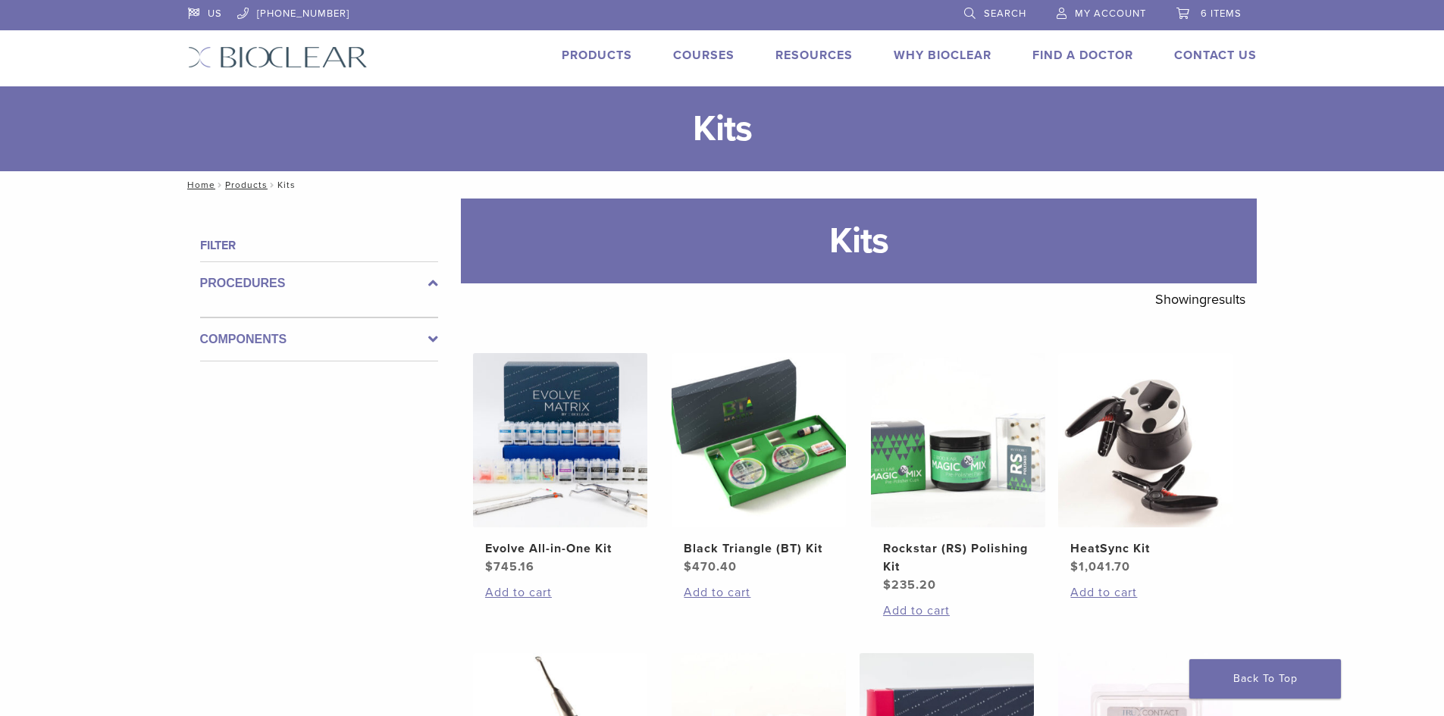
click at [1006, 13] on span "Search" at bounding box center [1005, 14] width 42 height 12
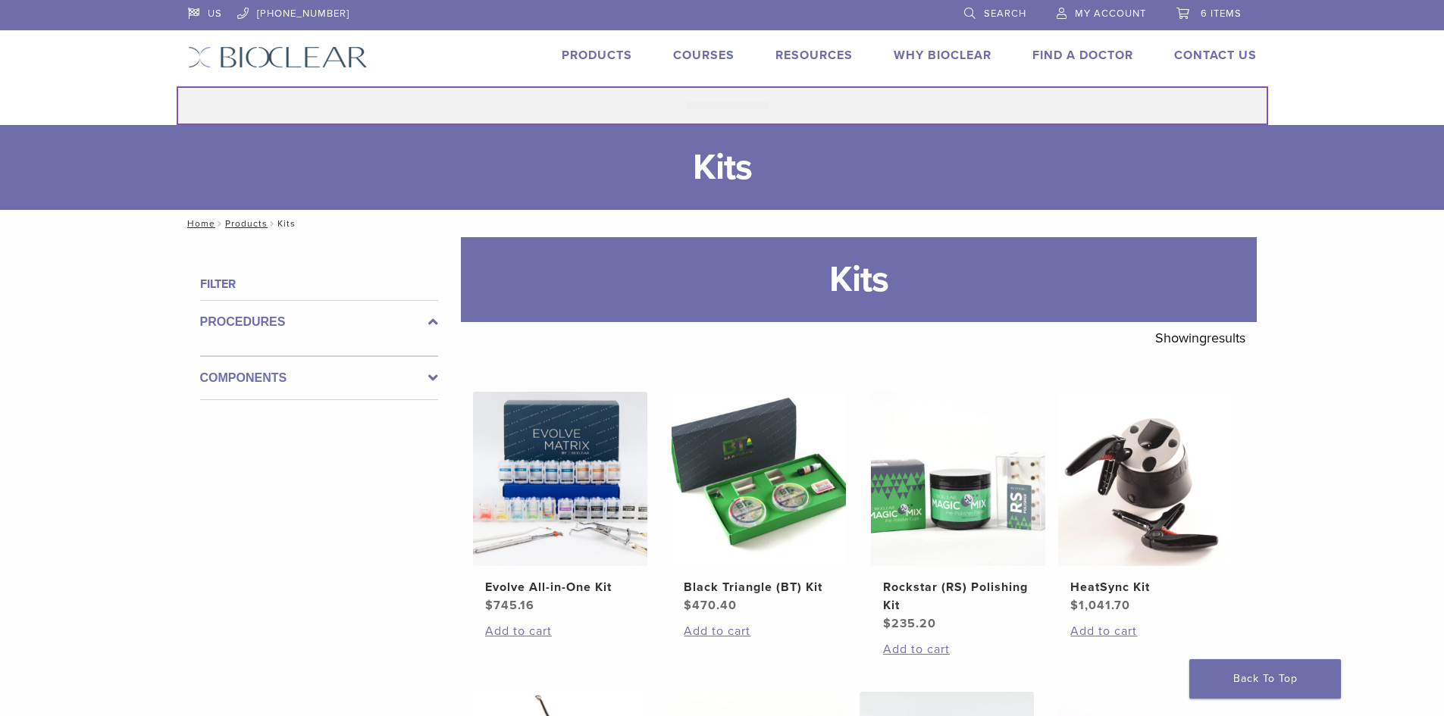
click at [763, 92] on input "Search for:" at bounding box center [723, 105] width 1092 height 39
type input "*"
type input "**********"
click at [176, 86] on button "Search" at bounding box center [176, 86] width 1 height 1
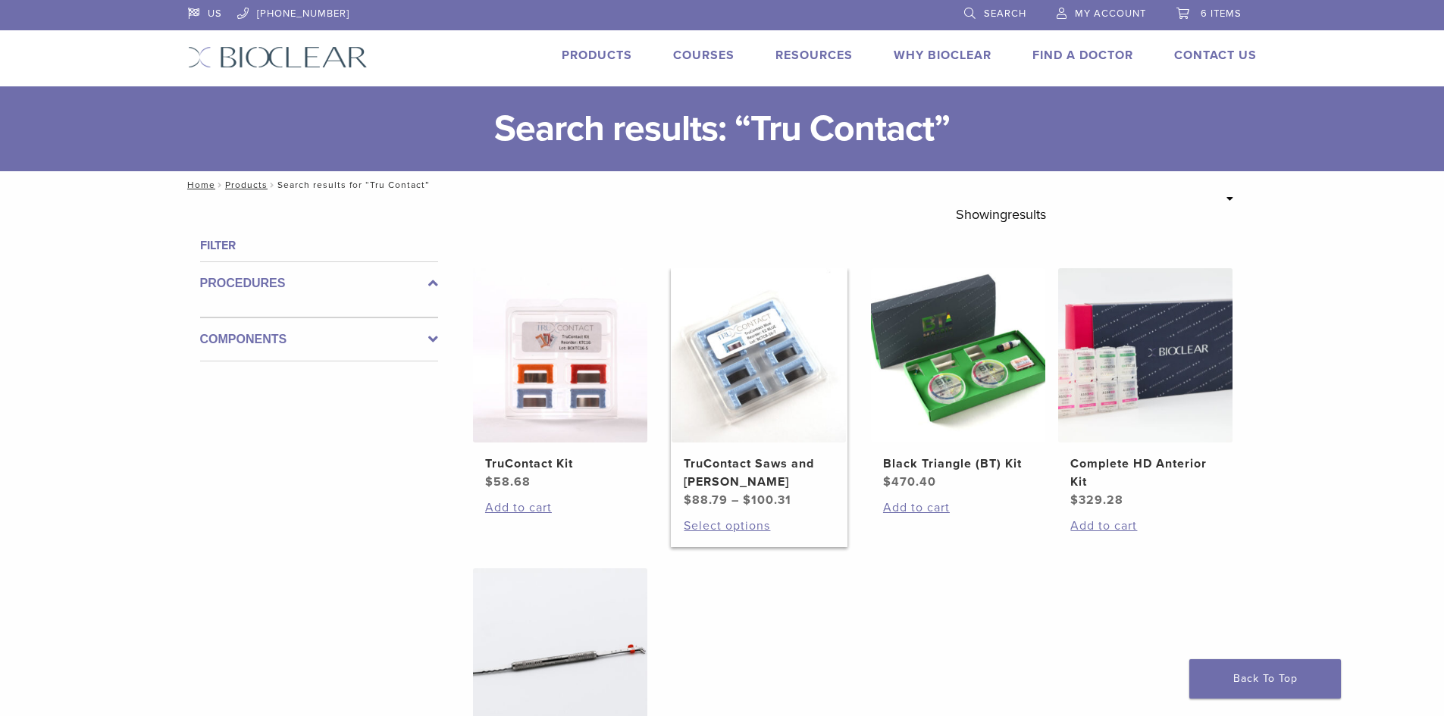
click at [735, 433] on img at bounding box center [759, 355] width 174 height 174
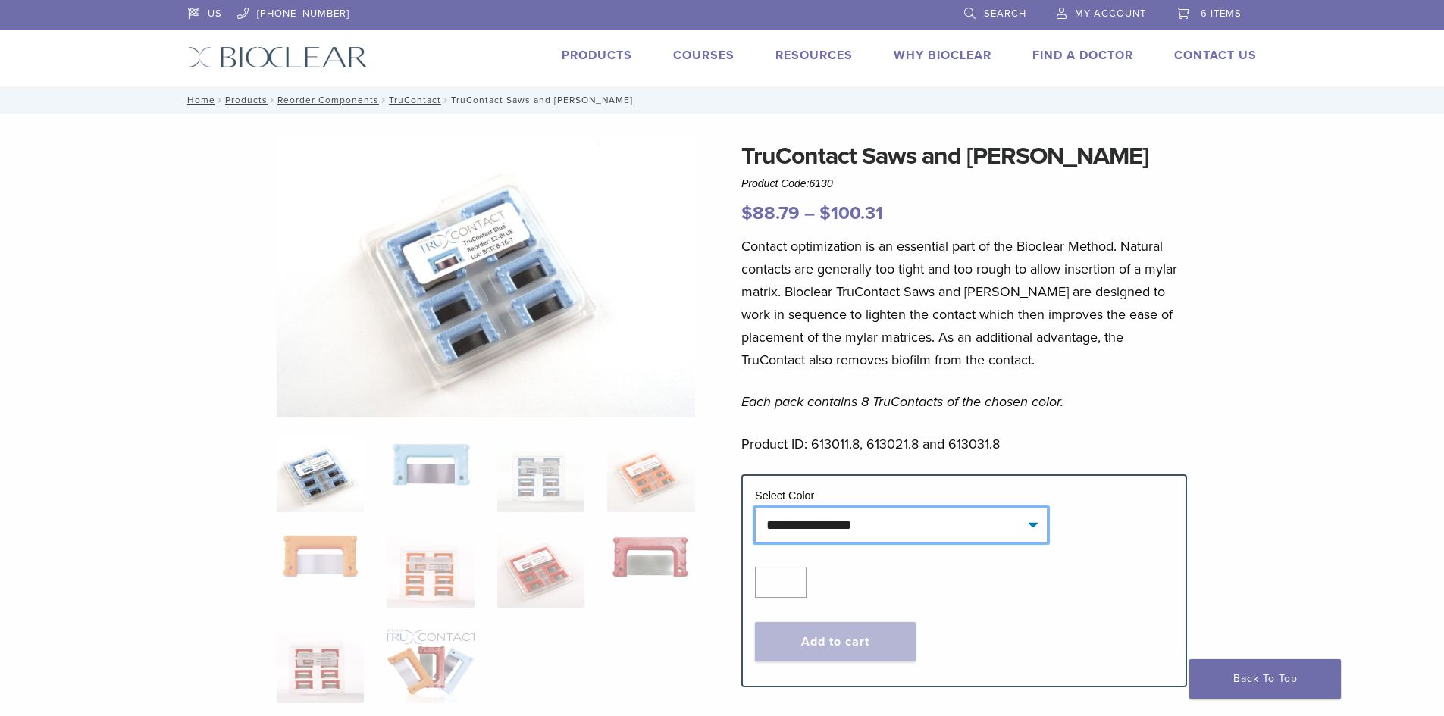
click at [812, 527] on select "**********" at bounding box center [901, 525] width 293 height 35
click at [755, 508] on select "**********" at bounding box center [901, 525] width 293 height 35
select select "******"
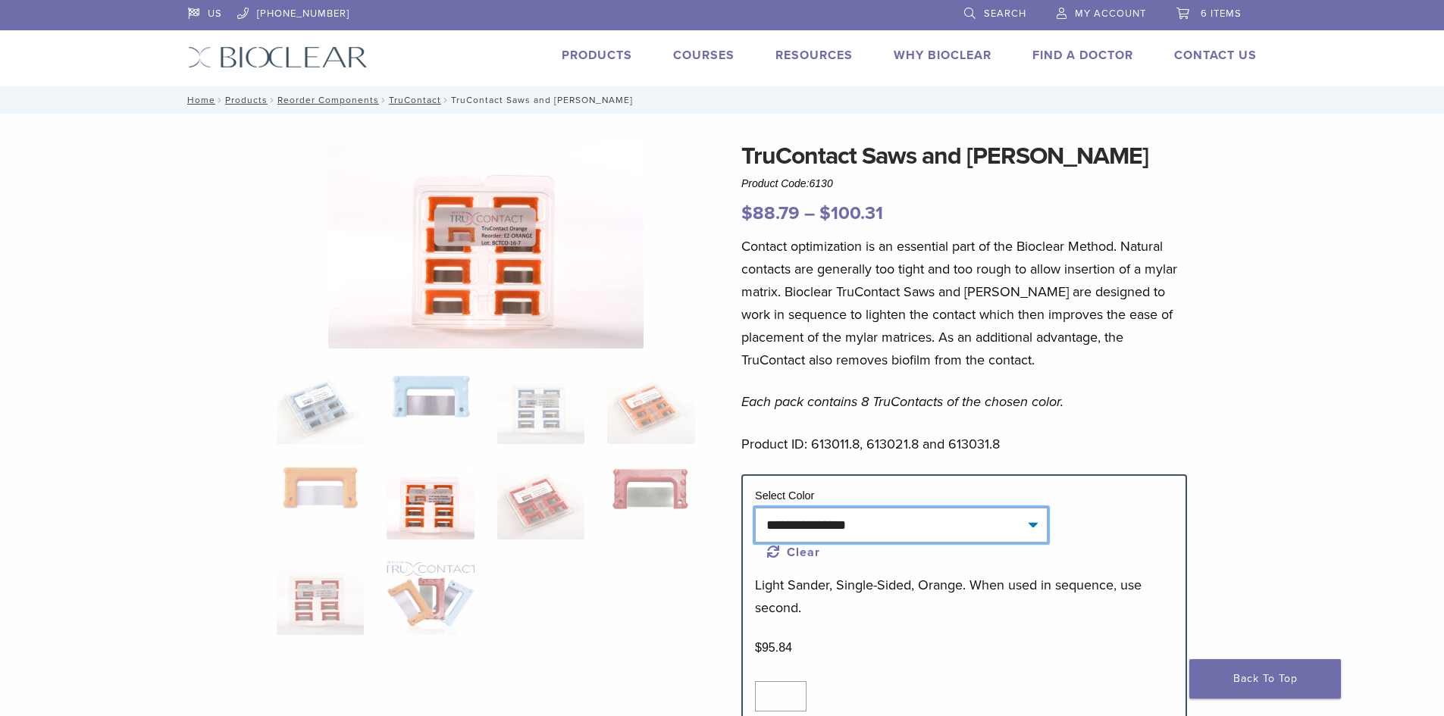
scroll to position [303, 0]
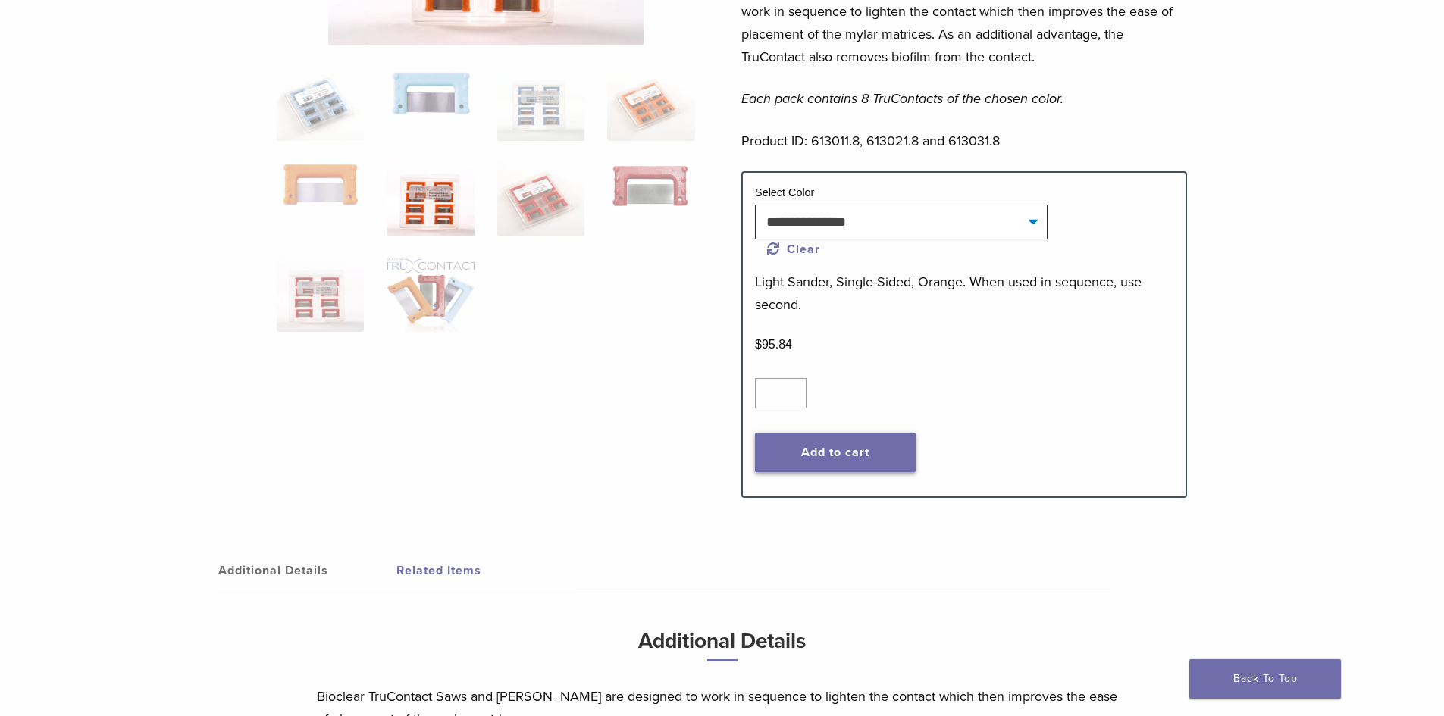
click at [870, 436] on button "Add to cart" at bounding box center [835, 452] width 161 height 39
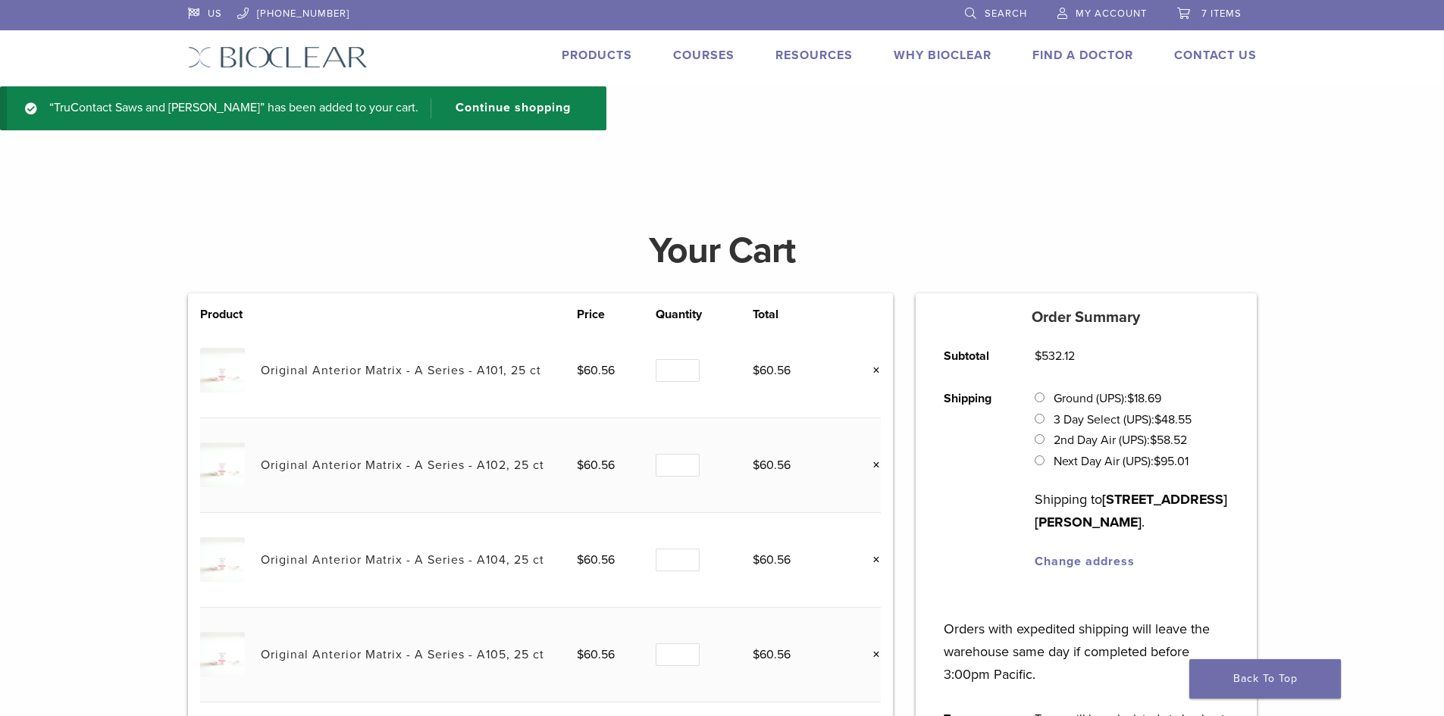
click at [1233, 12] on span "7 items" at bounding box center [1222, 14] width 40 height 12
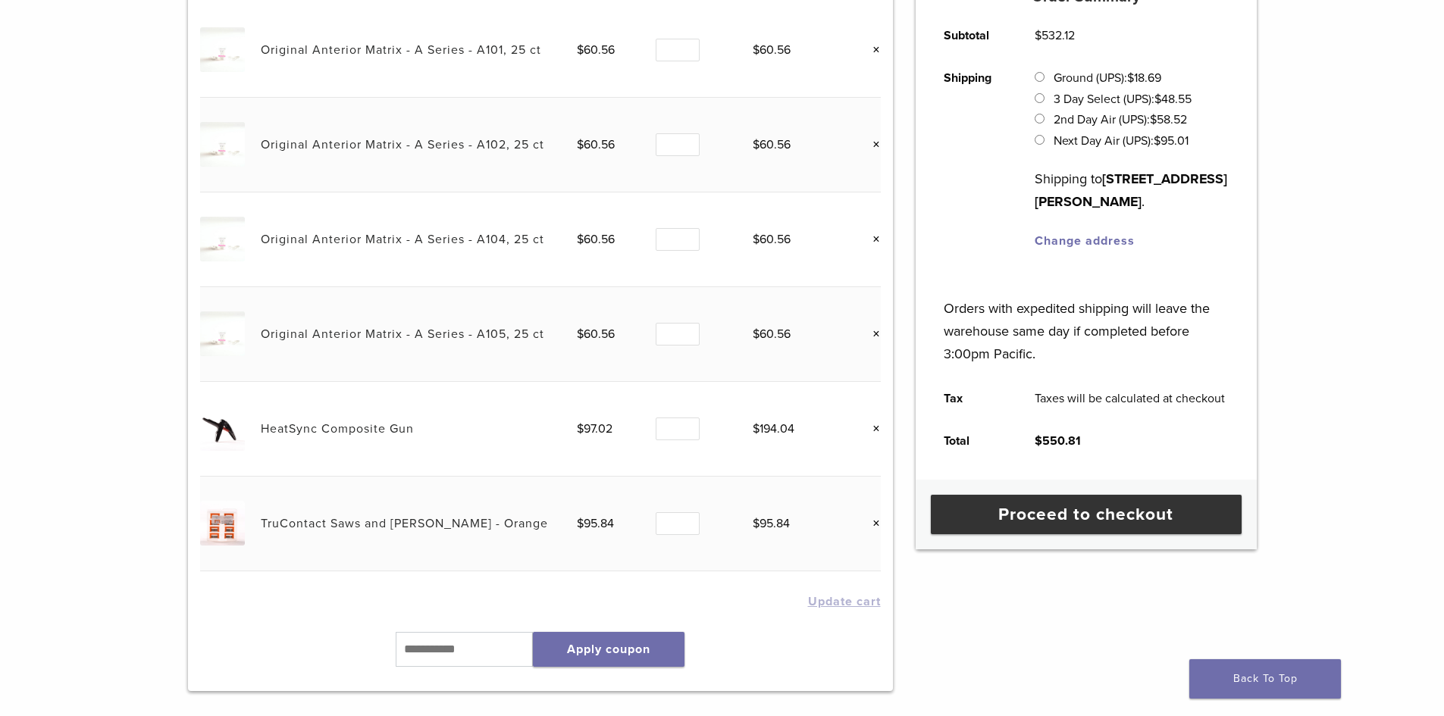
scroll to position [455, 0]
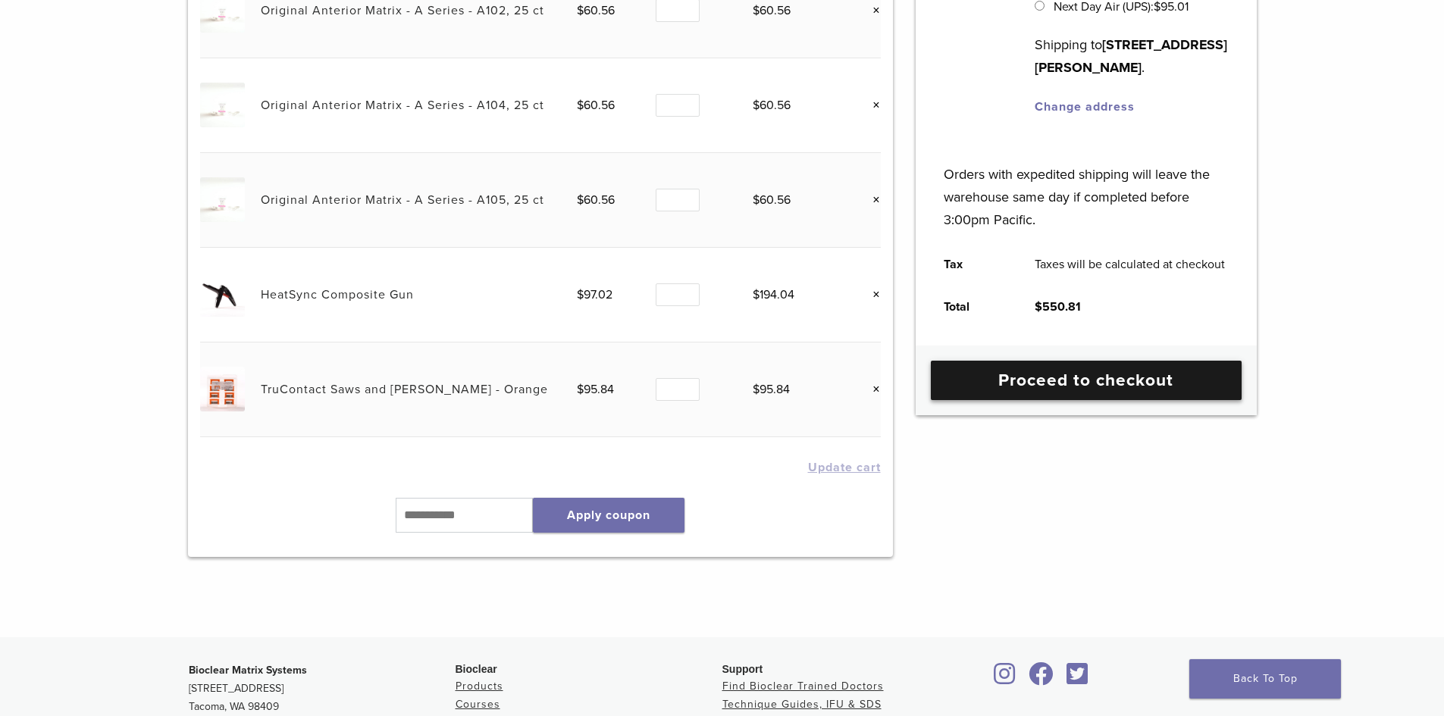
click at [1098, 368] on link "Proceed to checkout" at bounding box center [1086, 380] width 311 height 39
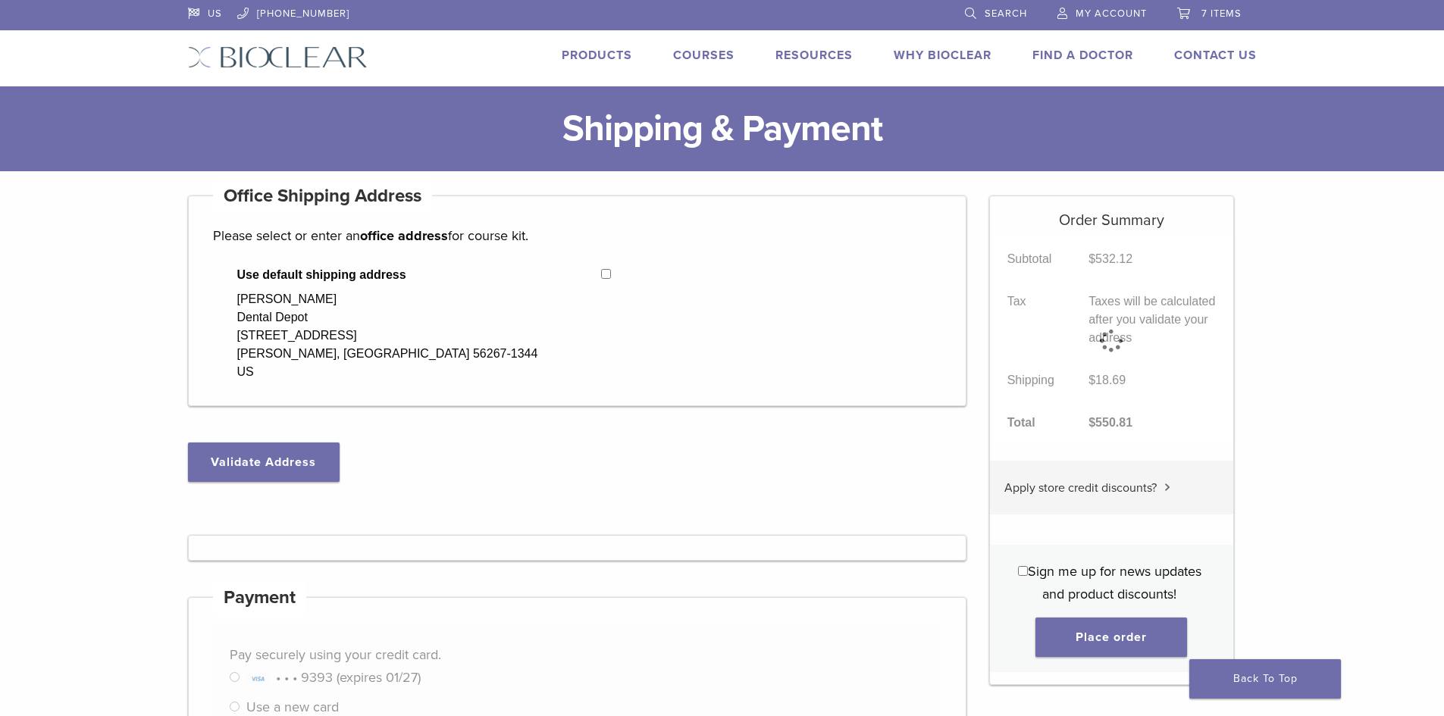
select select "**"
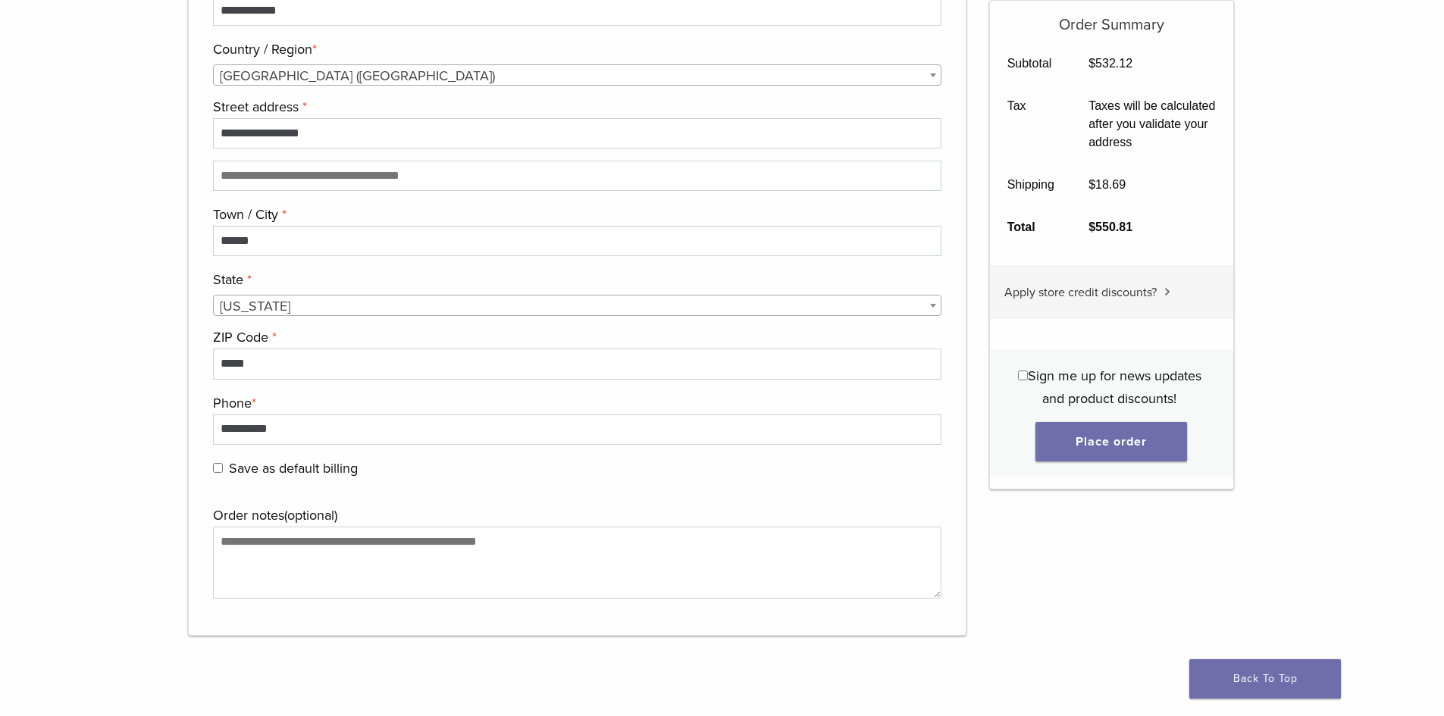
scroll to position [1365, 0]
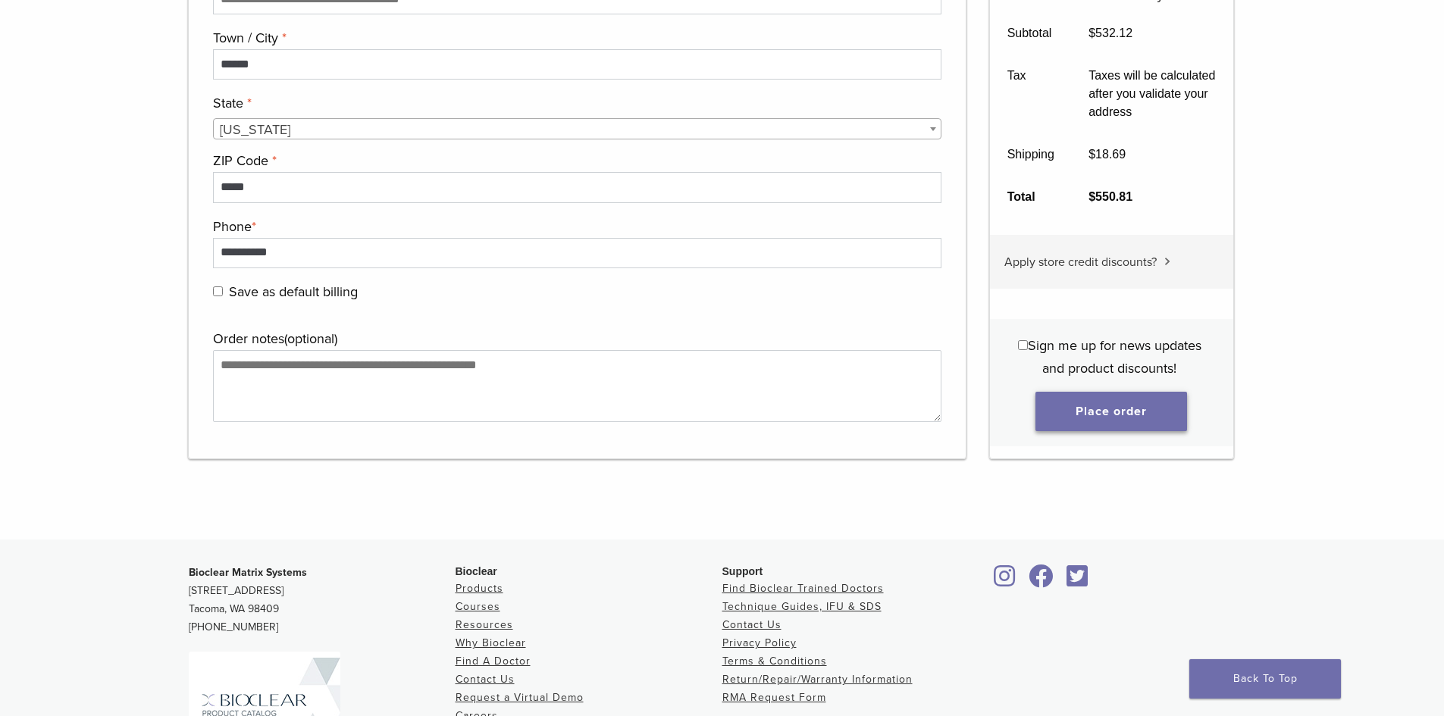
click at [1070, 412] on button "Place order" at bounding box center [1112, 411] width 152 height 39
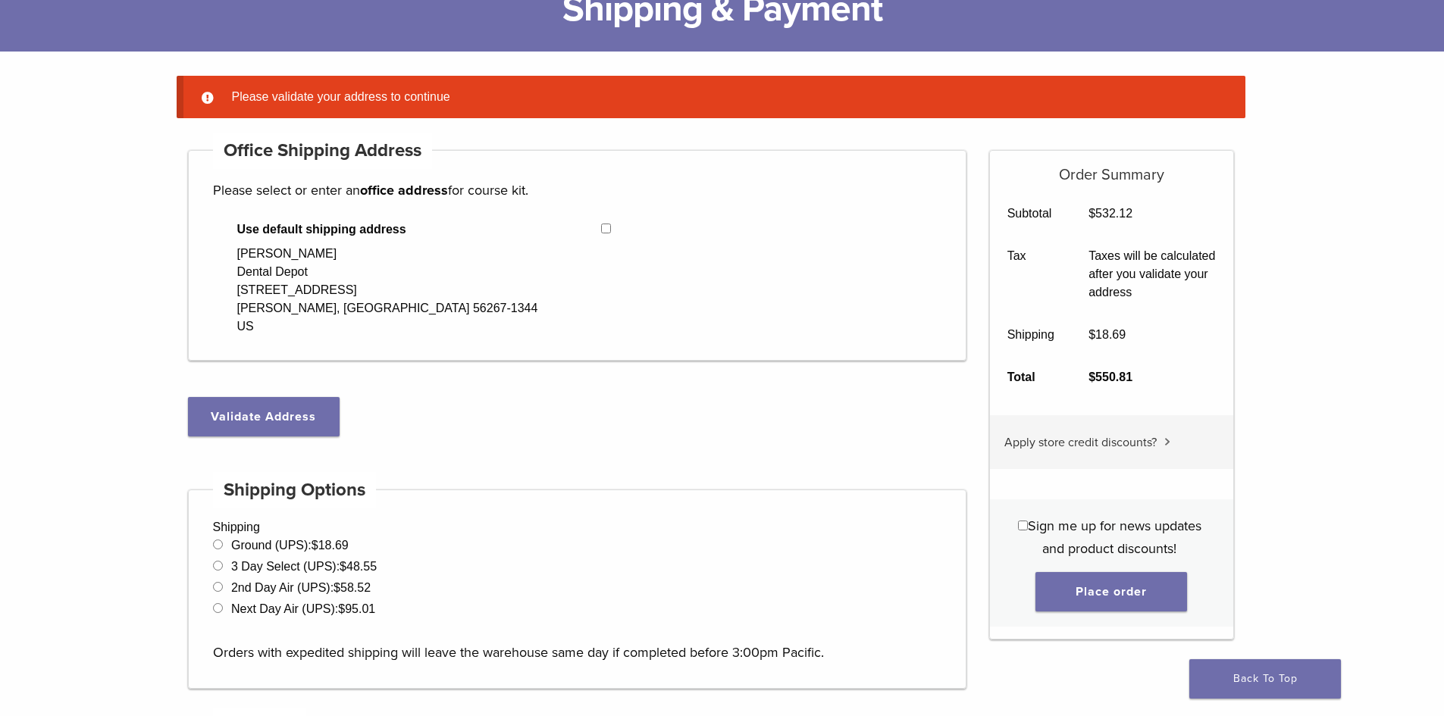
scroll to position [44, 0]
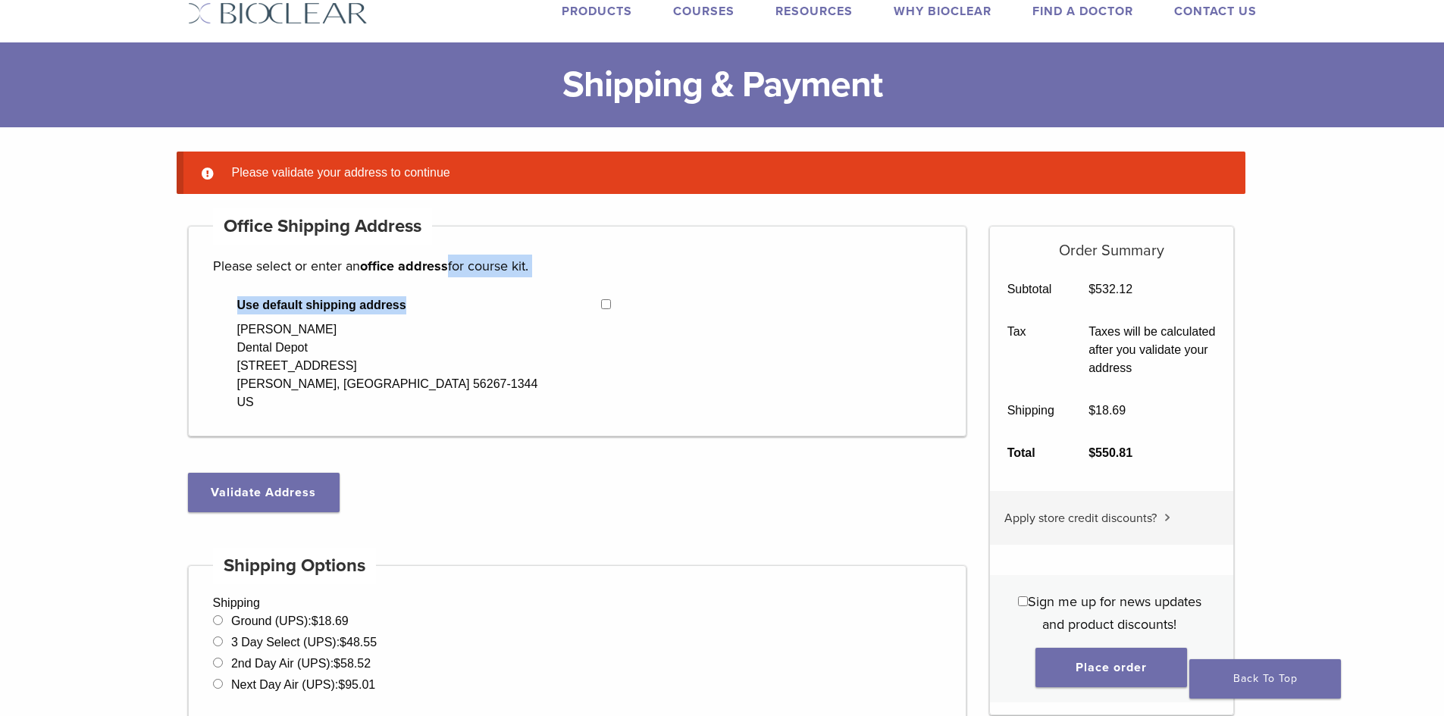
drag, startPoint x: 456, startPoint y: 290, endPoint x: 487, endPoint y: 336, distance: 55.1
click at [468, 355] on div "**********" at bounding box center [577, 331] width 779 height 211
click at [575, 426] on div "**********" at bounding box center [577, 331] width 779 height 211
click at [289, 503] on button "Validate Address" at bounding box center [264, 492] width 152 height 39
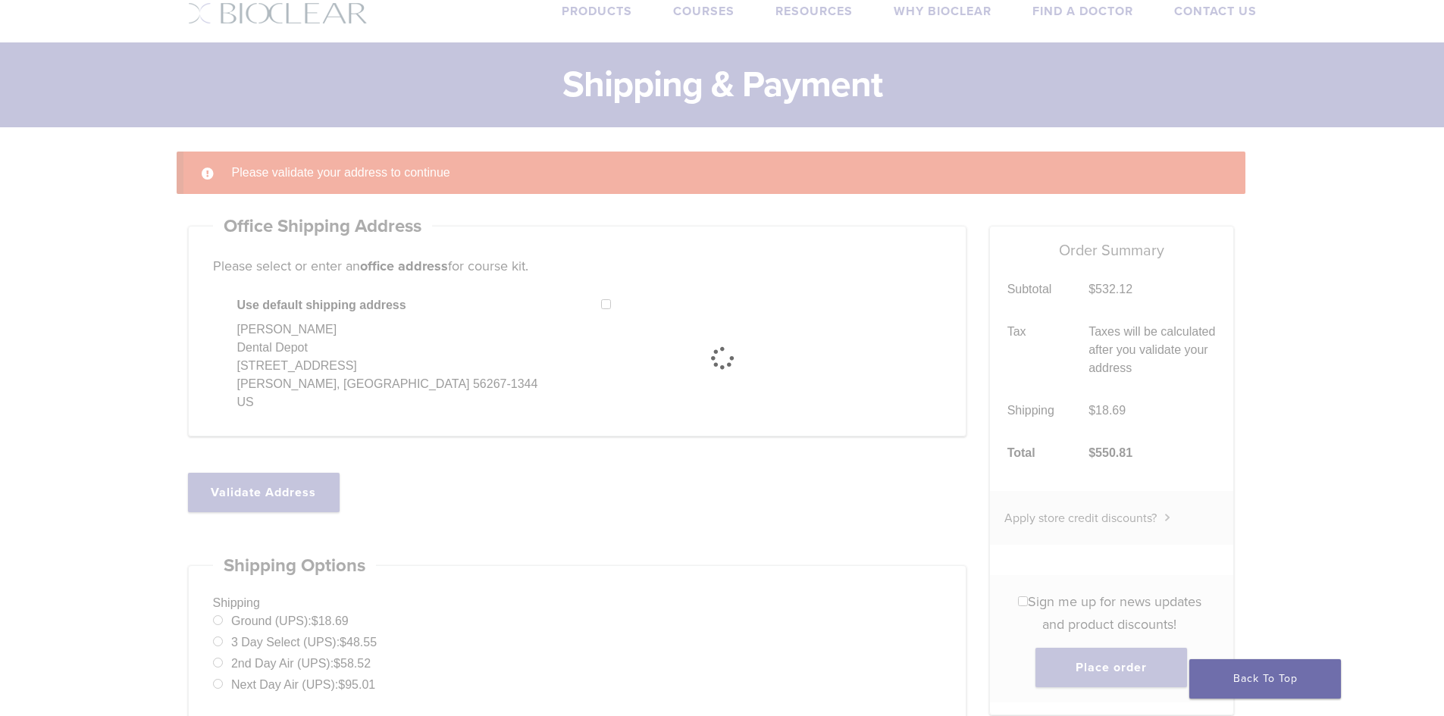
select select "**"
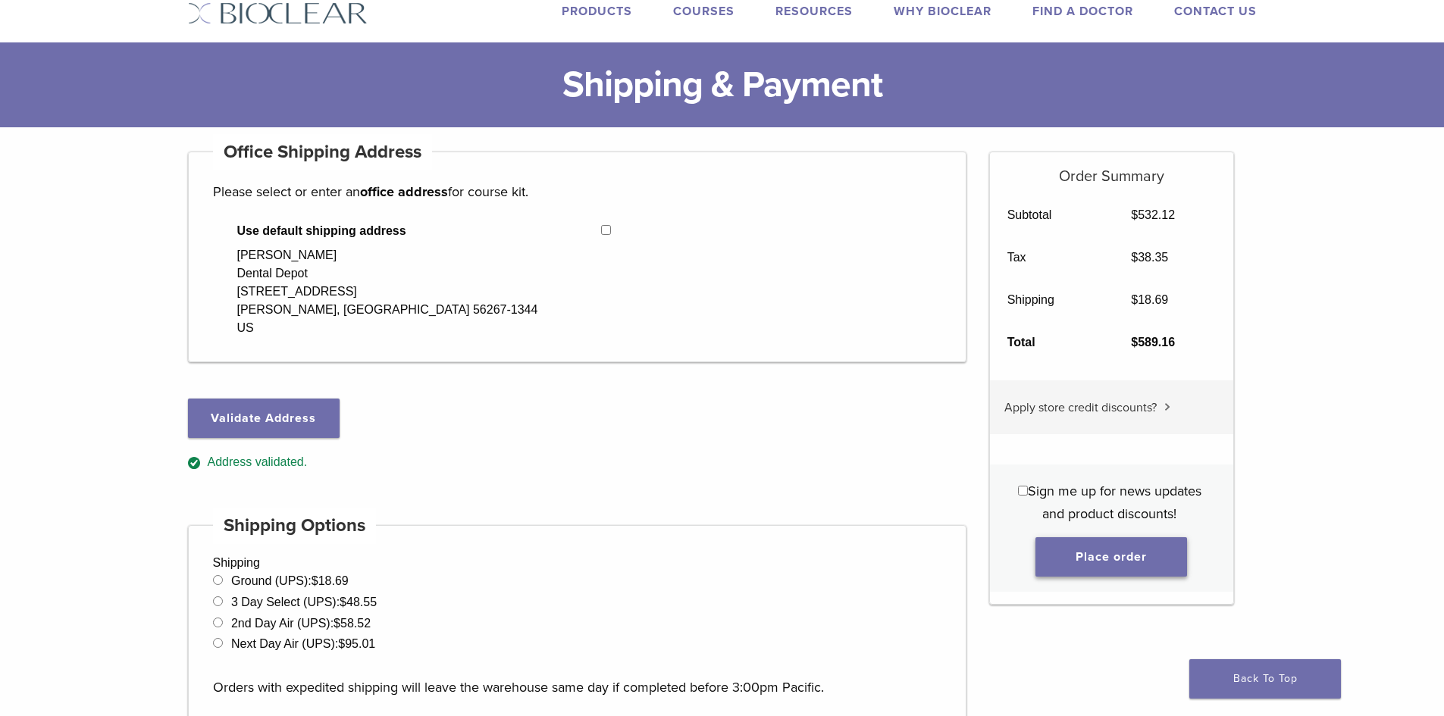
click at [1127, 547] on button "Place order" at bounding box center [1112, 556] width 152 height 39
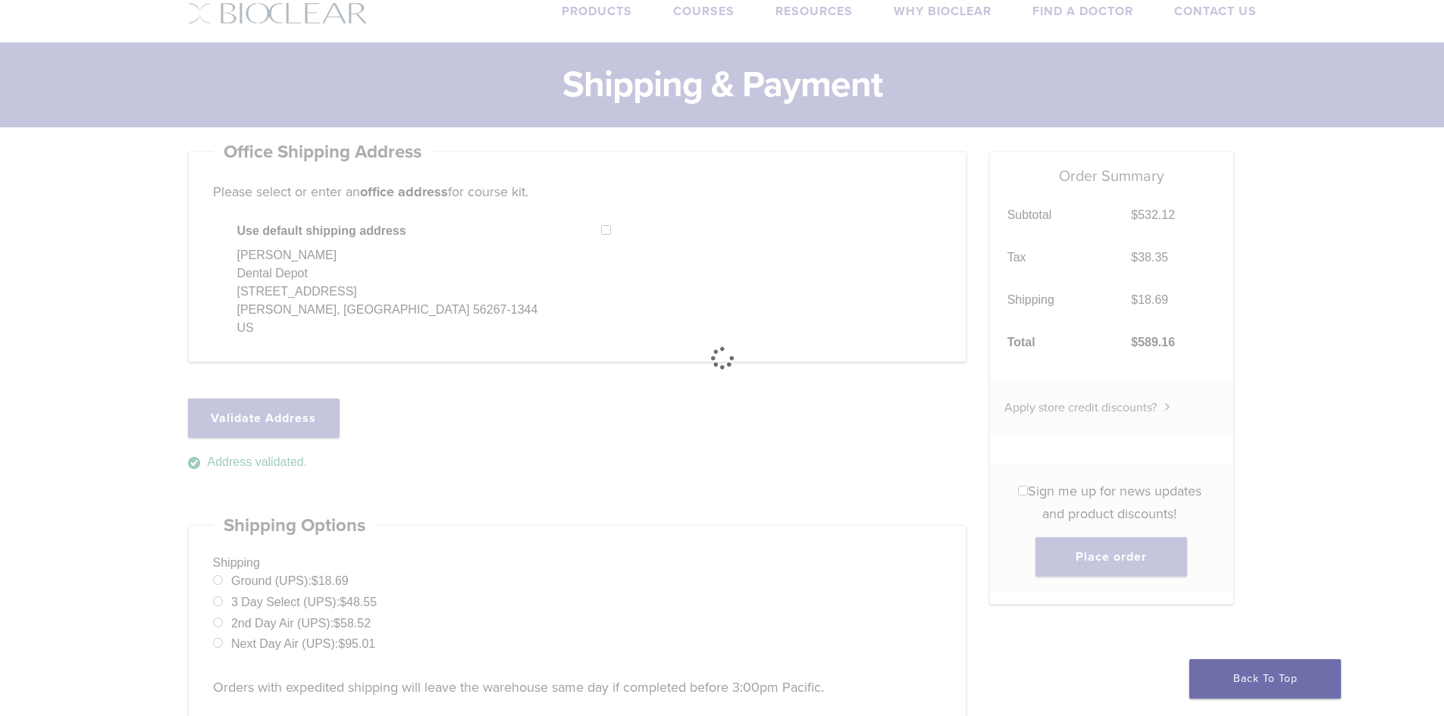
click at [671, 530] on div at bounding box center [722, 358] width 1444 height 716
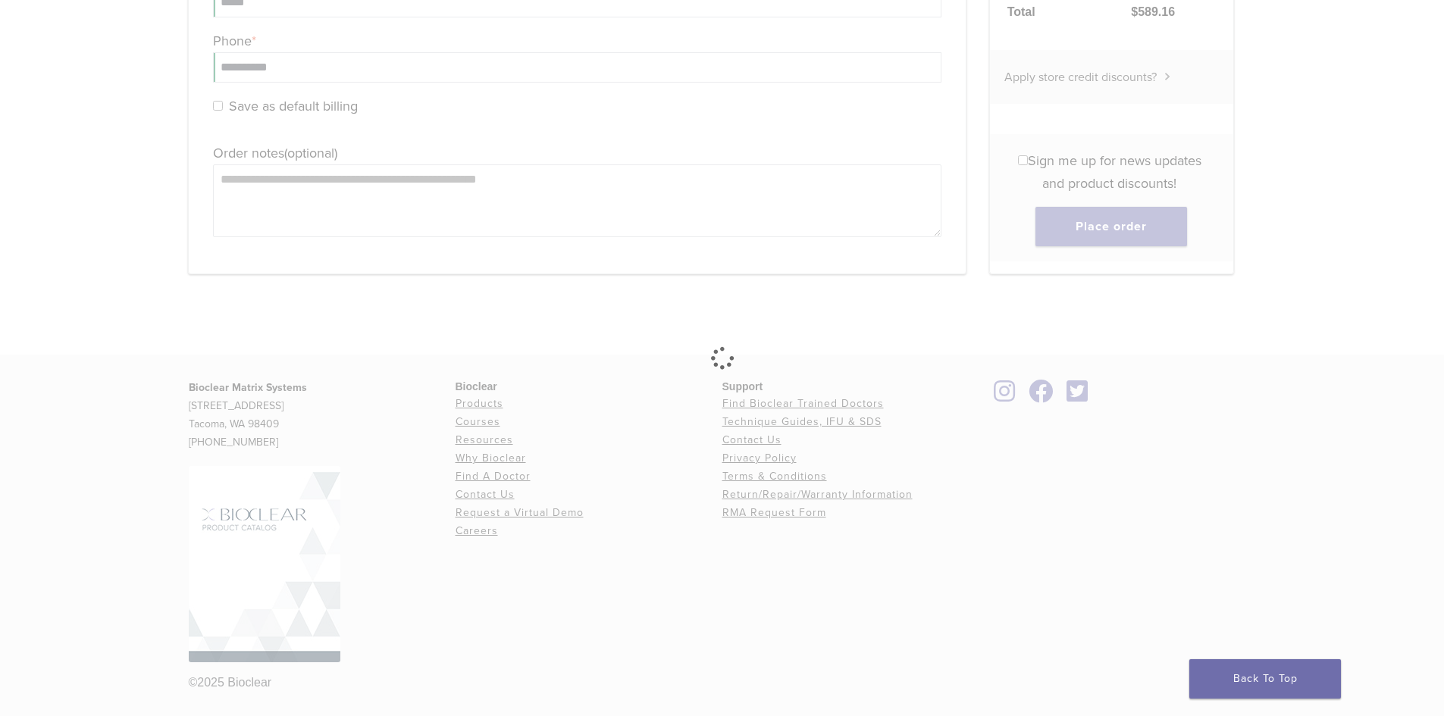
scroll to position [1584, 0]
click at [1421, 613] on div at bounding box center [722, 358] width 1444 height 716
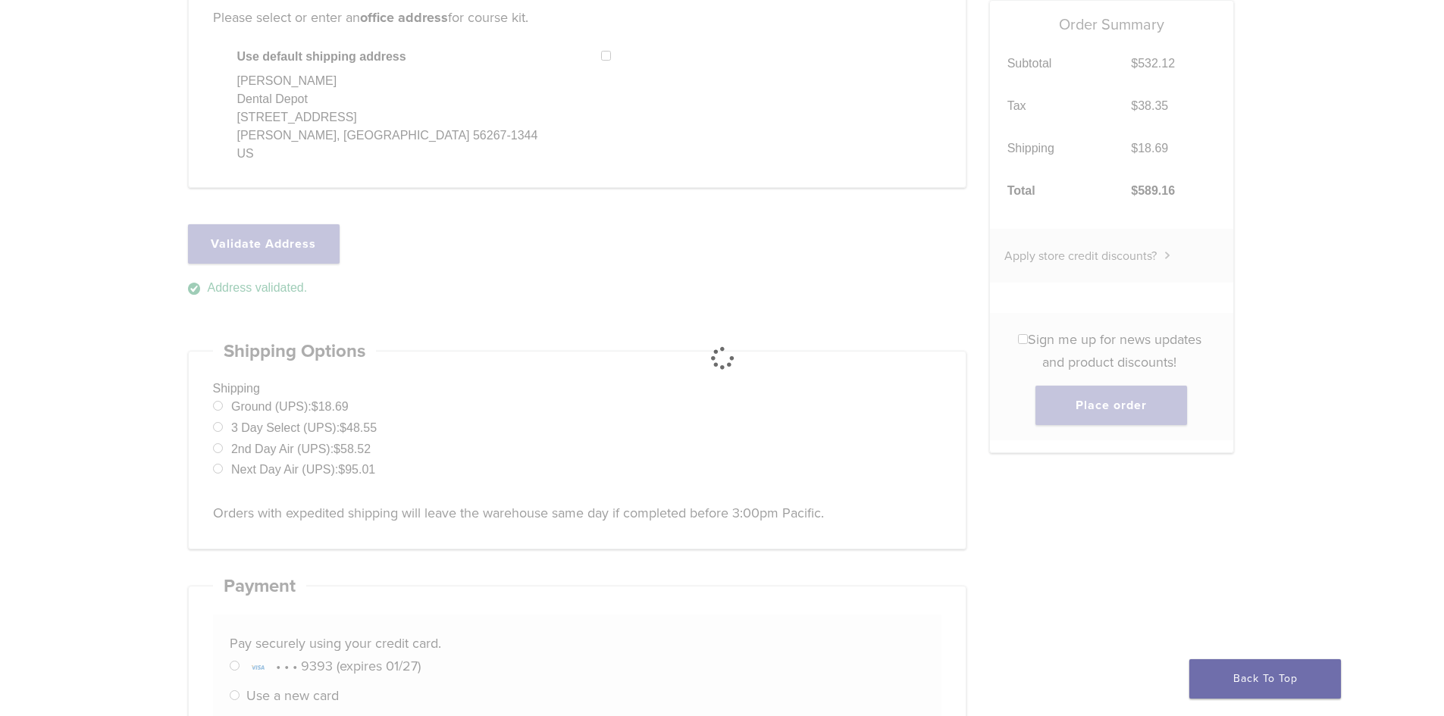
scroll to position [0, 0]
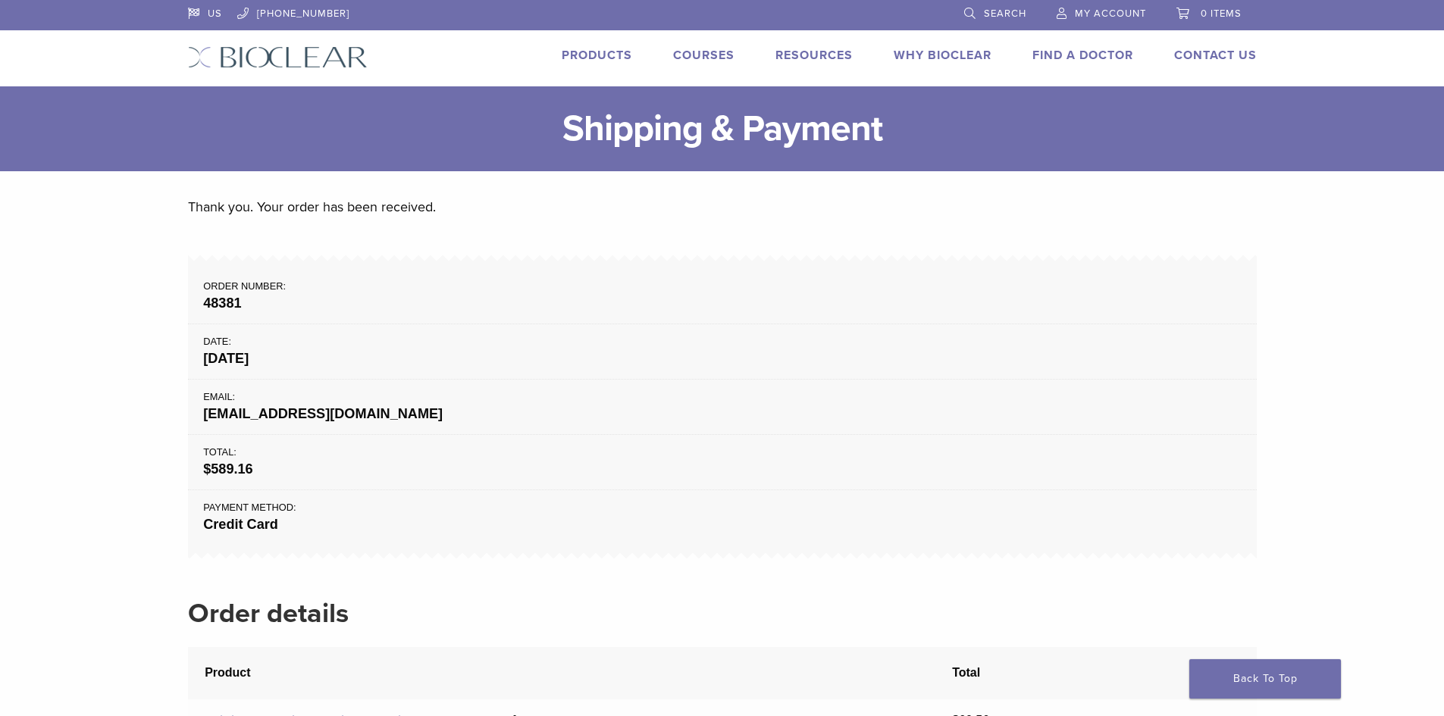
click at [1098, 11] on span "My Account" at bounding box center [1110, 14] width 71 height 12
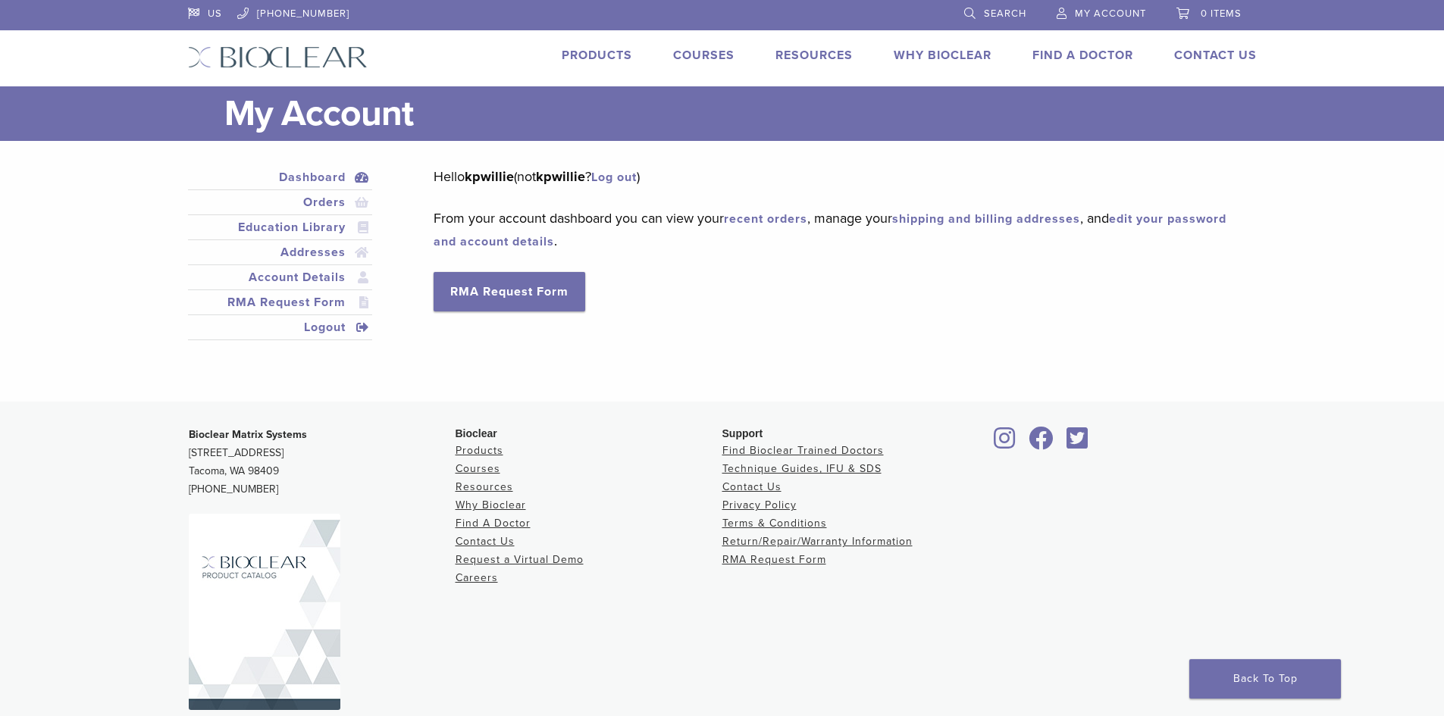
click at [322, 322] on link "Logout" at bounding box center [280, 327] width 179 height 18
